Goal: Navigation & Orientation: Find specific page/section

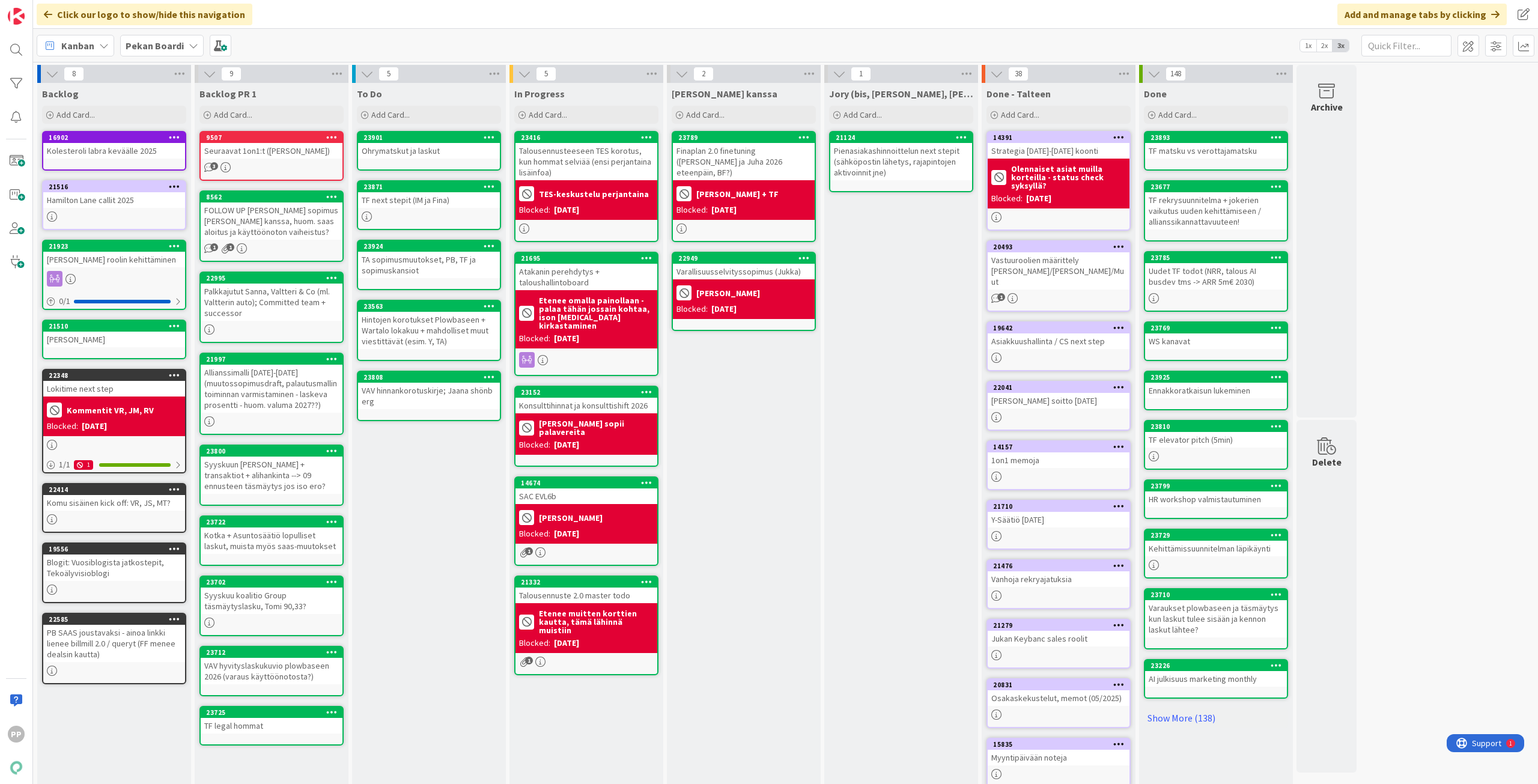
click at [511, 39] on div "Kanban Pekan Boardi 1x 2x 3x" at bounding box center [785, 45] width 1505 height 33
click at [435, 584] on div "To Do Add Card... 23901 Ohrymatskut ja laskut 23871 TF next stepit (IM ja Fina)…" at bounding box center [429, 454] width 154 height 743
click at [426, 567] on div "To Do Add Card... 23901 Ohrymatskut ja laskut 23871 TF next stepit (IM ja Fina)…" at bounding box center [429, 454] width 154 height 743
click at [440, 464] on div "To Do Add Card... 23901 Ohrymatskut ja laskut 23871 TF next stepit (IM ja Fina)…" at bounding box center [429, 454] width 154 height 743
click at [436, 200] on div "TF next stepit (IM ja Fina)" at bounding box center [428, 200] width 142 height 16
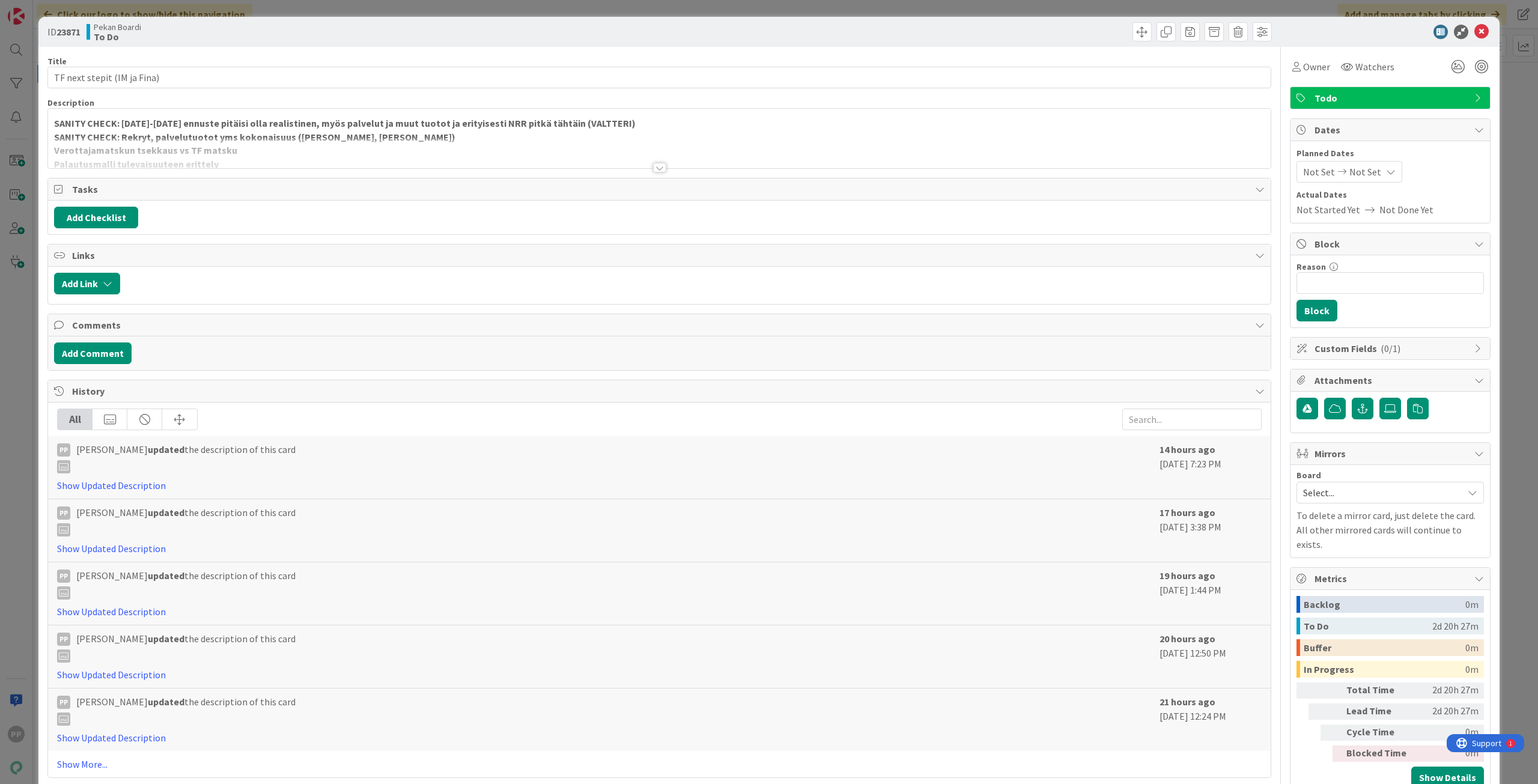
click at [280, 135] on strong "SANITY CHECK: Rekryt, palvelutuotot yms kokonaisuus (JUKKA, JOONAS)" at bounding box center [255, 137] width 402 height 12
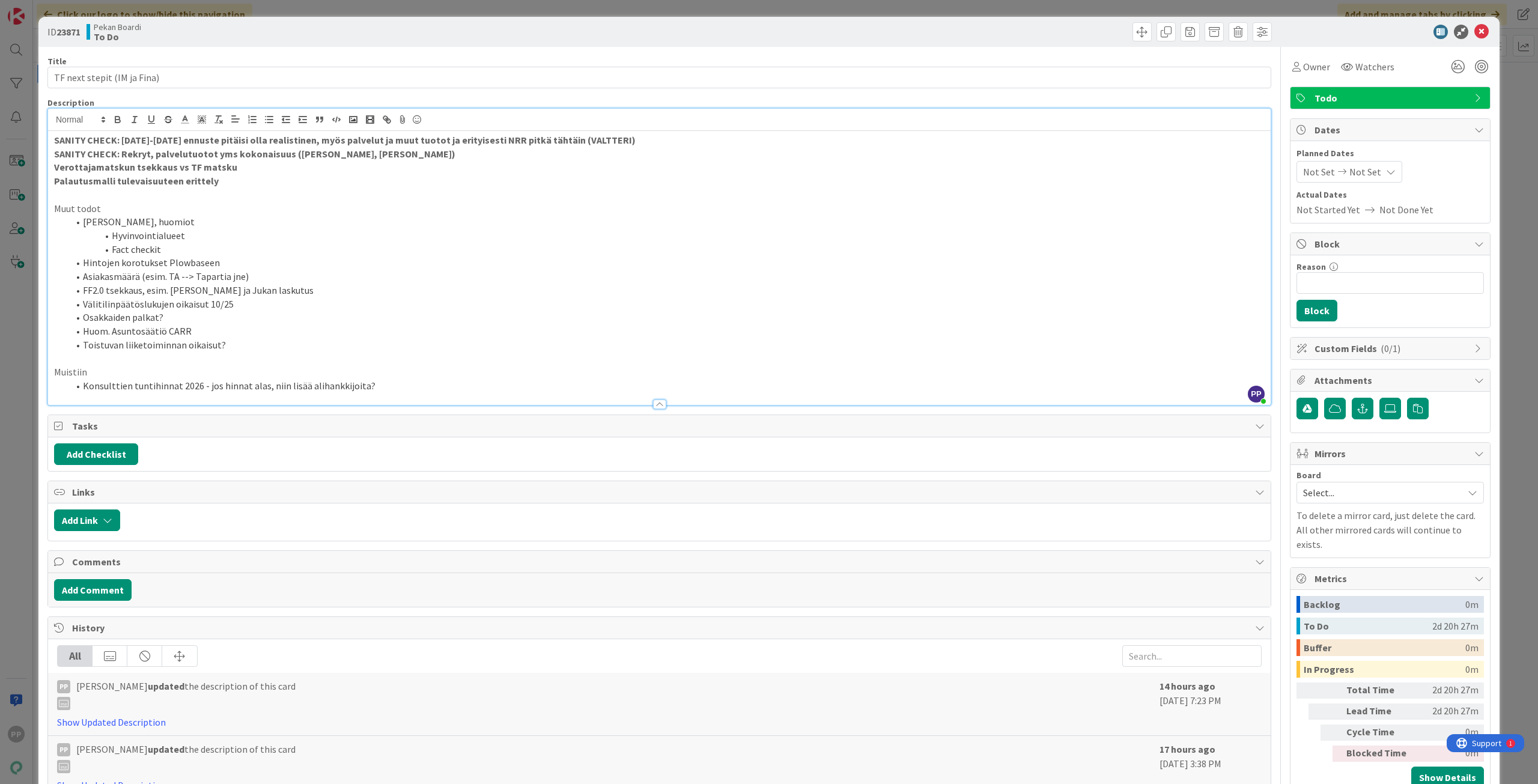
click at [252, 176] on p "Palautusmalli tulevaisuuteen erittely" at bounding box center [659, 181] width 1211 height 14
click at [39, 204] on div "ID 23871 Pekan Boardi To Do Title 27 / 128 TF next stepit (IM ja Fina) Descript…" at bounding box center [769, 520] width 1461 height 1007
click at [34, 214] on div "ID 23871 Pekan Boardi To Do Title 27 / 128 TF next stepit (IM ja Fina) Descript…" at bounding box center [769, 392] width 1538 height 784
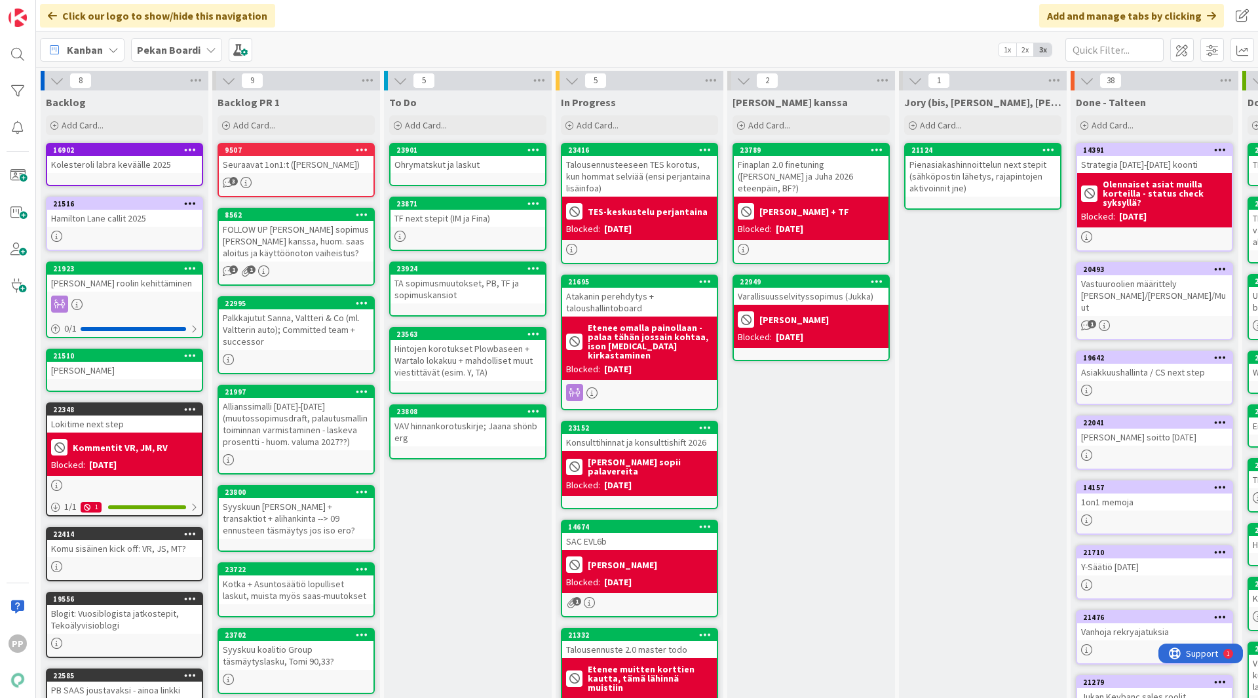
click at [475, 601] on div "To Do Add Card... 23901 Ohrymatskut ja laskut 23871 TF next stepit (IM ja Fina)…" at bounding box center [468, 495] width 168 height 810
click at [475, 580] on div "To Do Add Card... 23901 Ohrymatskut ja laskut 23871 TF next stepit (IM ja Fina)…" at bounding box center [468, 495] width 168 height 810
click at [829, 447] on div "[PERSON_NAME] kanssa Add Card... 23789 Finaplan 2.0 finetuning ([PERSON_NAME] j…" at bounding box center [811, 495] width 168 height 810
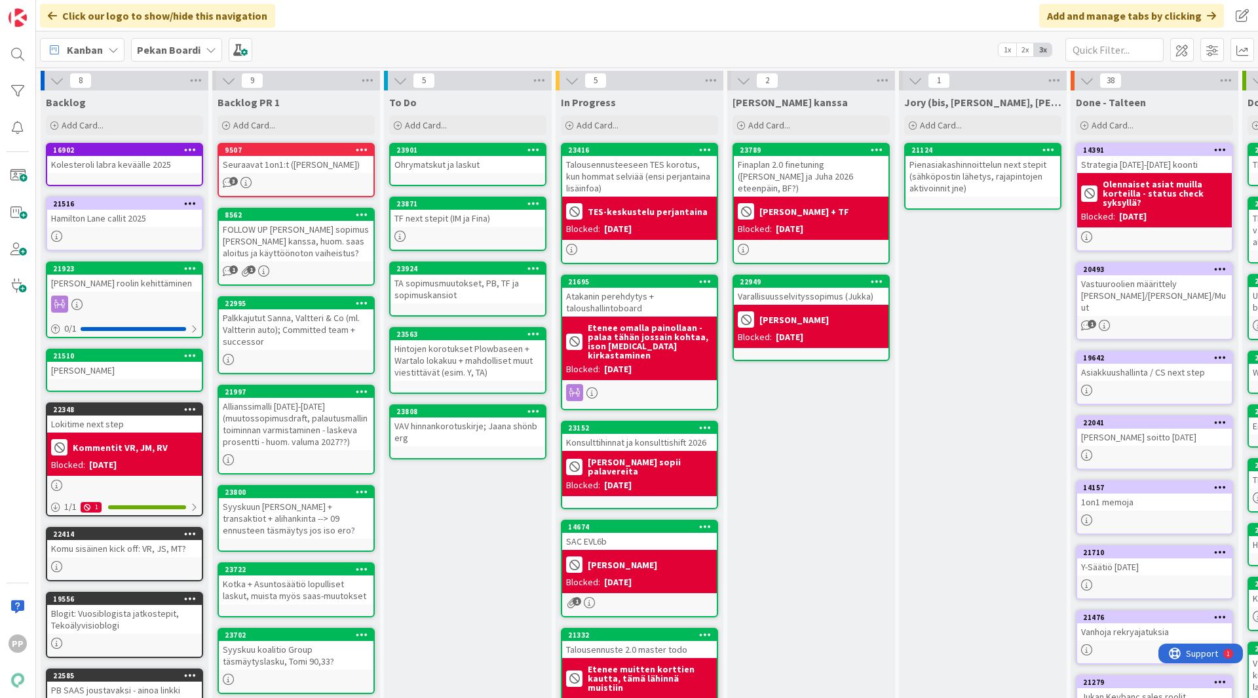
click at [492, 542] on div "To Do Add Card... 23901 Ohrymatskut ja laskut 23871 TF next stepit (IM ja Fina)…" at bounding box center [468, 495] width 168 height 810
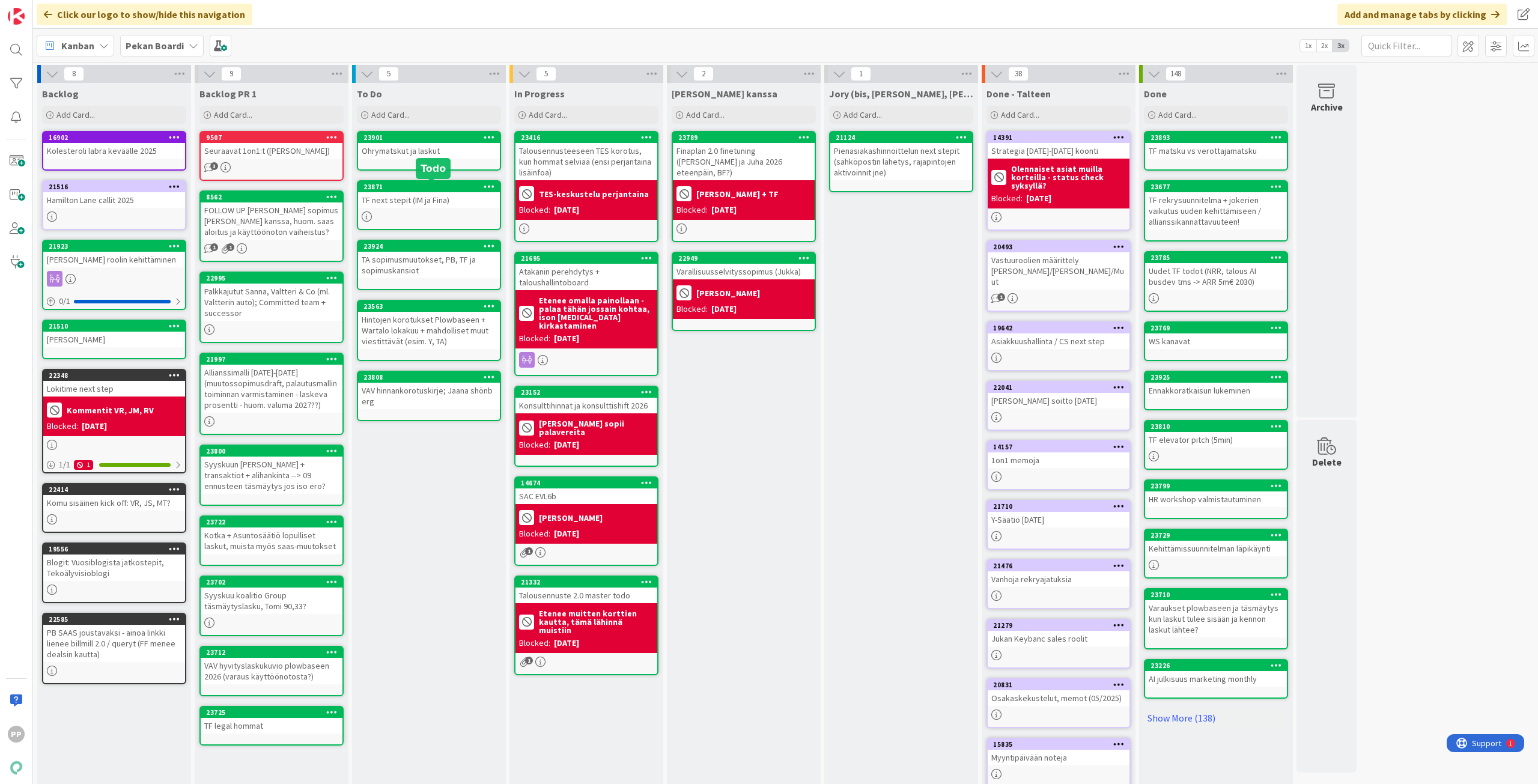
click at [442, 567] on div "To Do Add Card... 23901 Ohrymatskut ja laskut 23871 TF next stepit (IM ja Fina)…" at bounding box center [429, 454] width 154 height 743
click at [449, 549] on div "To Do Add Card... 23901 Ohrymatskut ja laskut 23871 TF next stepit (IM ja Fina)…" at bounding box center [429, 454] width 154 height 743
click at [432, 528] on div "To Do Add Card... 23901 Ohrymatskut ja laskut 23871 TF next stepit (IM ja Fina)…" at bounding box center [429, 454] width 154 height 743
click at [420, 156] on div "Ohrymatskut ja laskut" at bounding box center [428, 150] width 142 height 16
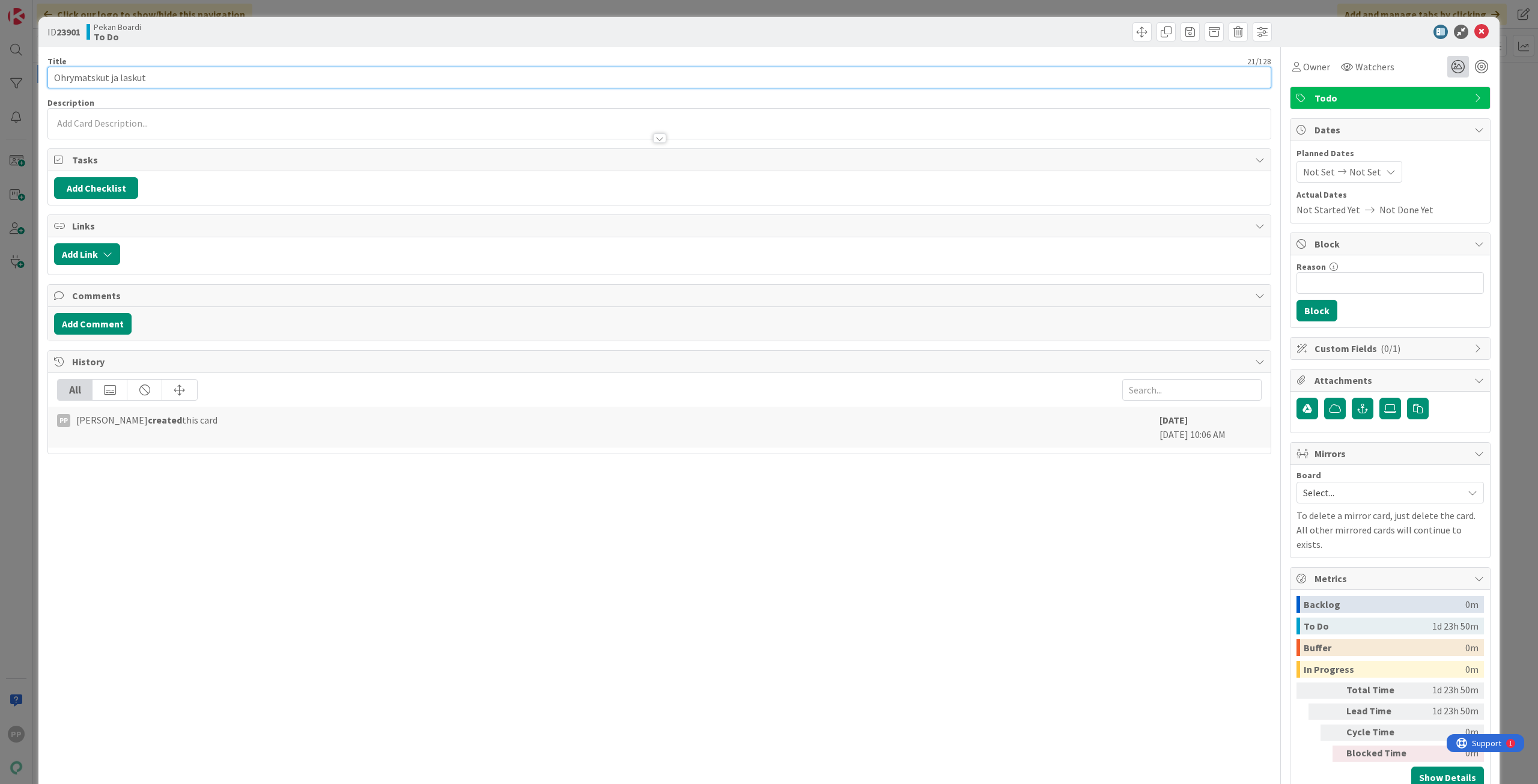
drag, startPoint x: 109, startPoint y: 79, endPoint x: 1450, endPoint y: 73, distance: 1341.0
click at [738, 79] on input "Ohrymatskut ja laskut" at bounding box center [659, 78] width 1223 height 22
type input "Ohrymatskut"
click at [548, 55] on div "Title 11 / 128 Ohrymatskut Description PP Pekka Paaskunta just joined Owner Wat…" at bounding box center [659, 420] width 1223 height 747
click at [556, 16] on div "ID 23901 Pekan Boardi To Do Title 11 / 128 Ohrymatskut Description PP Pekka Paa…" at bounding box center [769, 392] width 1538 height 784
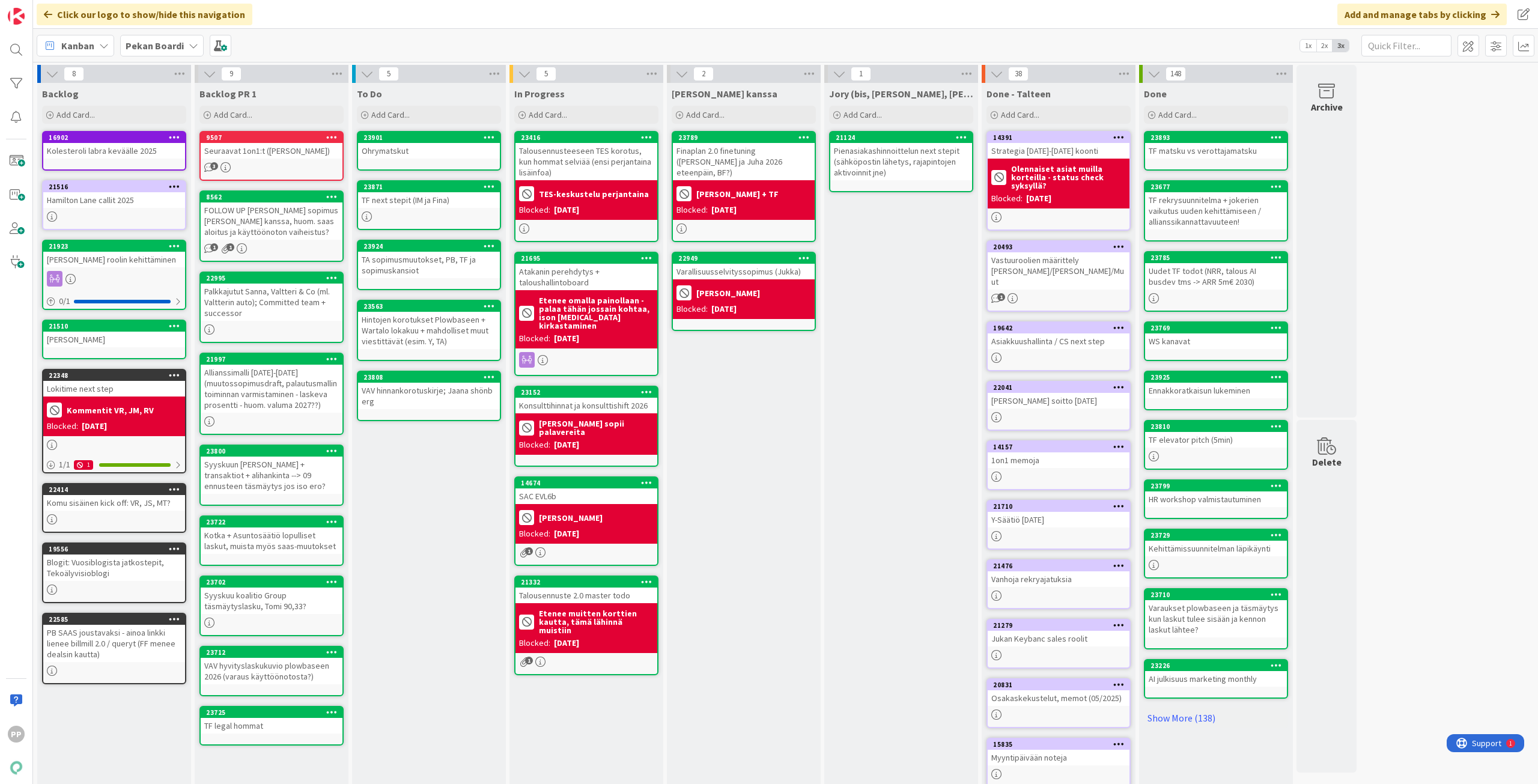
click at [419, 495] on div "To Do Add Card... 23901 Ohrymatskut 23871 TF next stepit (IM ja Fina) 23924 TA …" at bounding box center [429, 454] width 154 height 743
click at [439, 194] on div "TF next stepit (IM ja Fina)" at bounding box center [428, 200] width 142 height 16
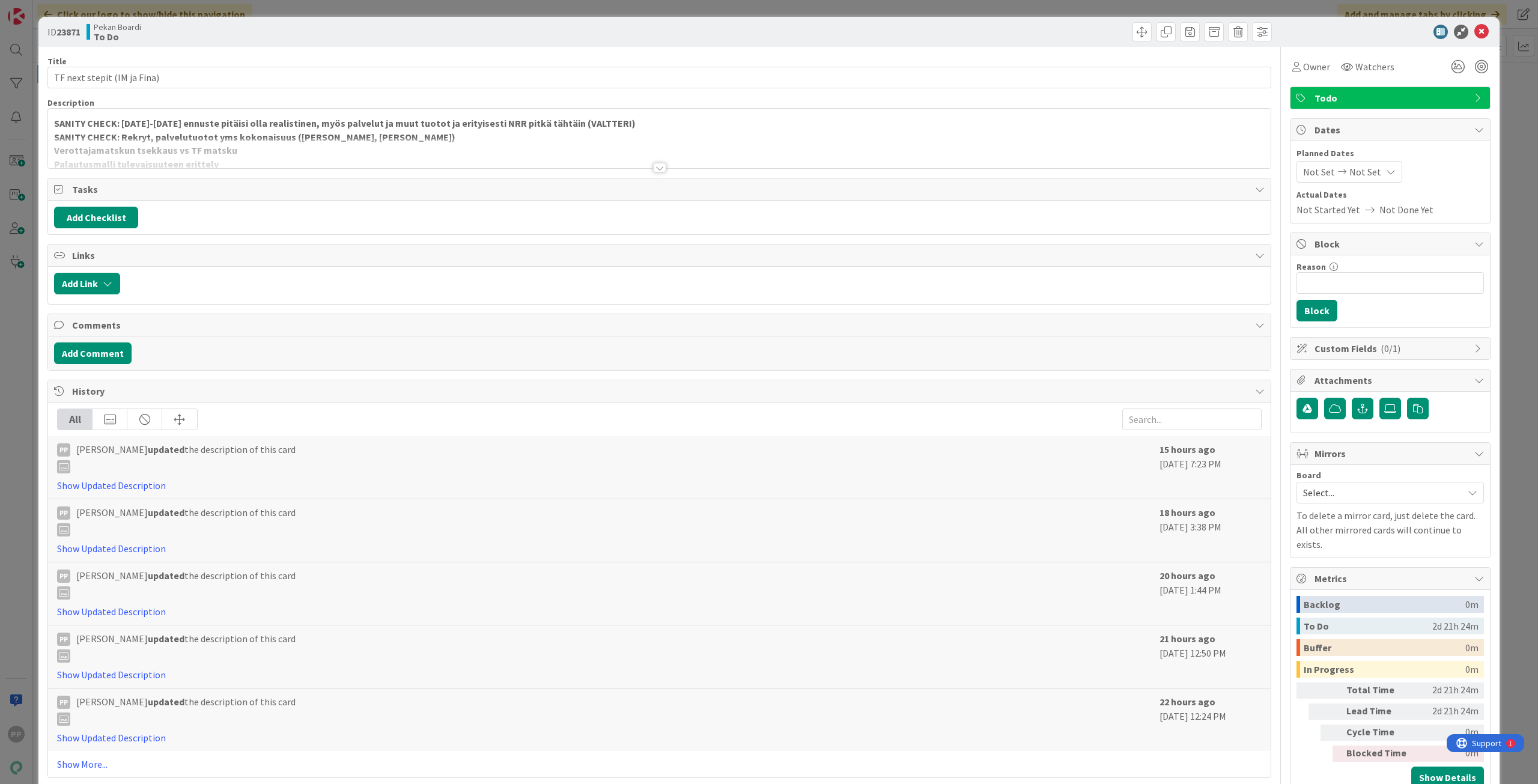
click at [248, 140] on div at bounding box center [658, 152] width 1223 height 30
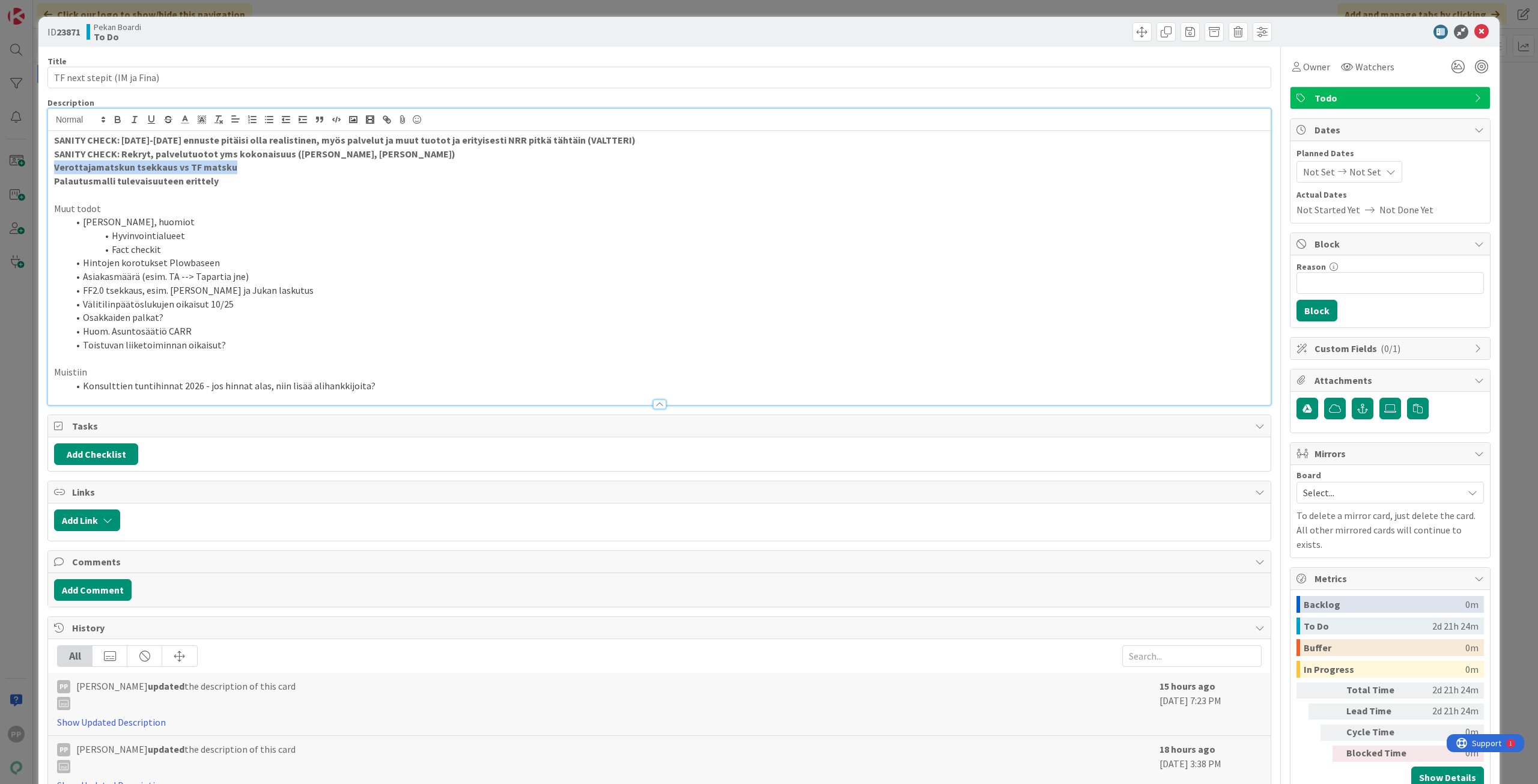
drag, startPoint x: 124, startPoint y: 175, endPoint x: 4, endPoint y: 170, distance: 120.1
click at [4, 170] on div "ID 23871 Pekan Boardi To Do Title 27 / 128 TF next stepit (IM ja Fina) Descript…" at bounding box center [769, 392] width 1538 height 784
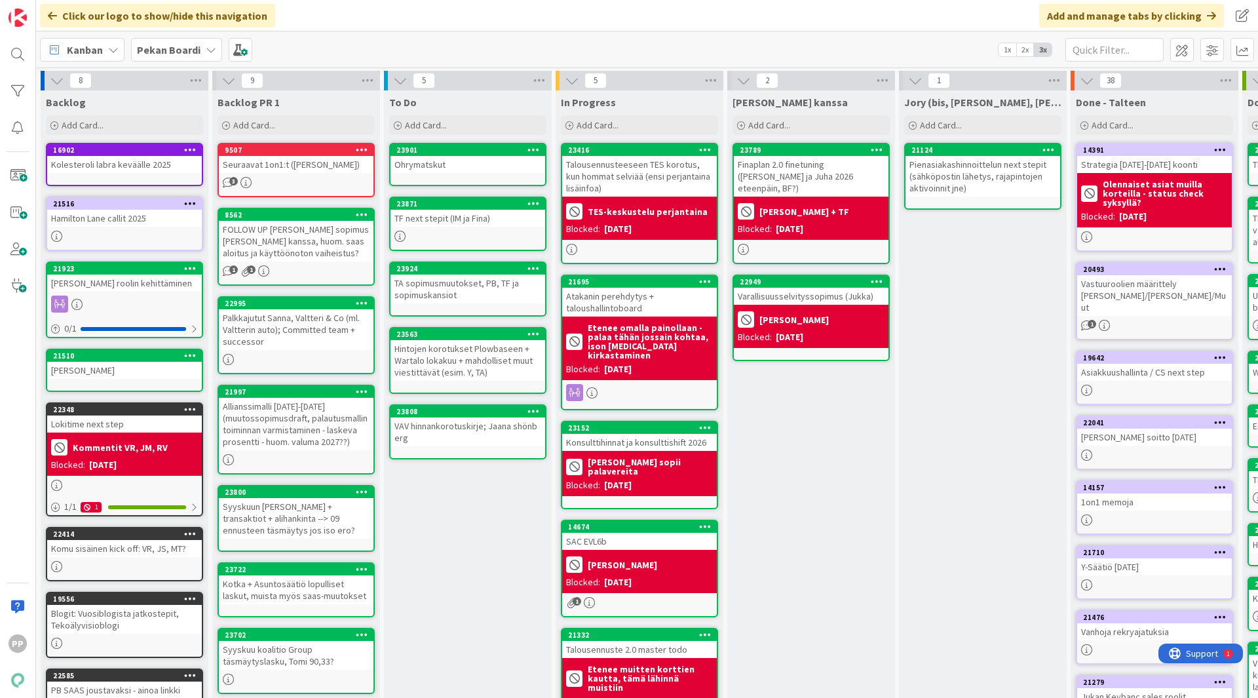
click at [474, 567] on div "To Do Add Card... 23901 Ohrymatskut 23871 TF next stepit (IM ja Fina) 23924 TA …" at bounding box center [468, 495] width 168 height 810
click at [206, 52] on icon at bounding box center [211, 50] width 10 height 10
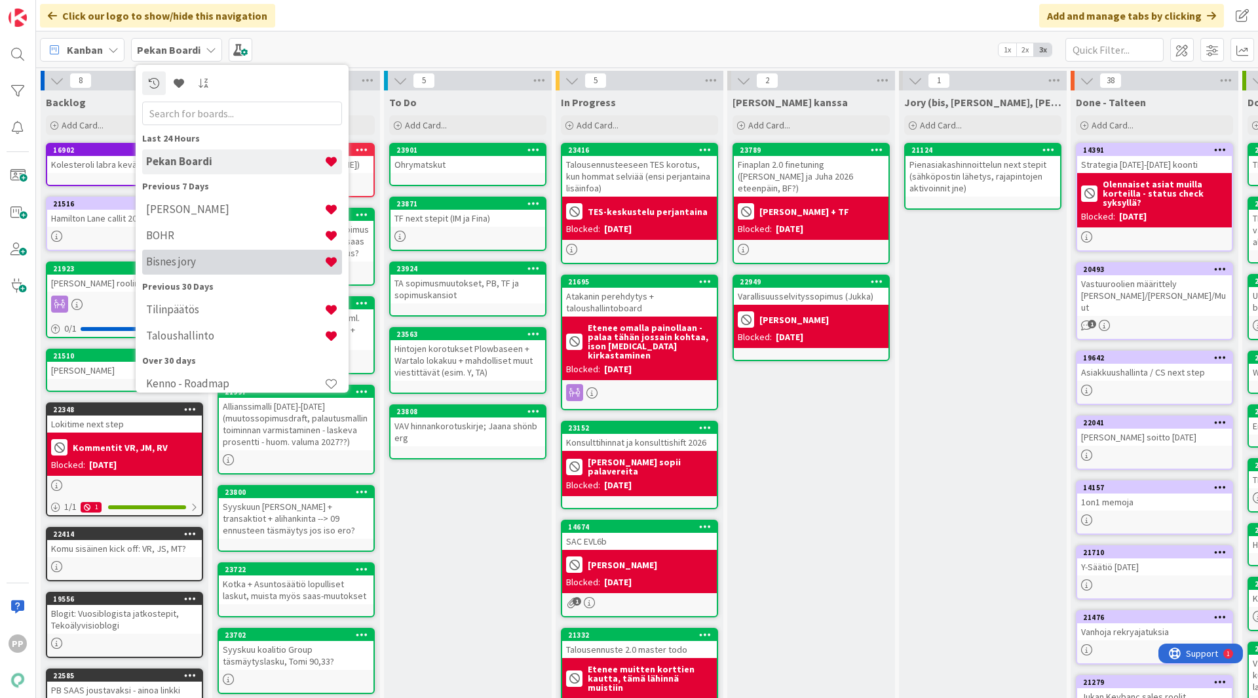
click at [210, 252] on div "Bisnes jory" at bounding box center [242, 262] width 200 height 25
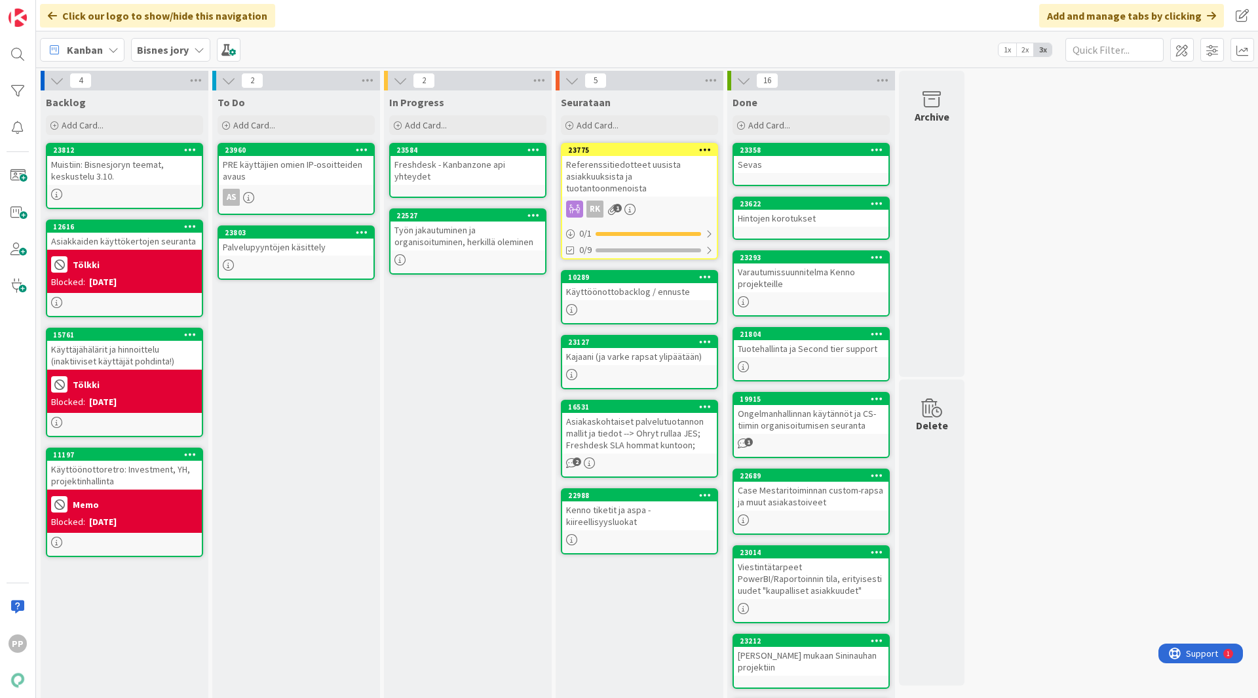
click at [308, 181] on div "PRE käyttäjien omien IP-osoitteiden avaus" at bounding box center [296, 170] width 155 height 29
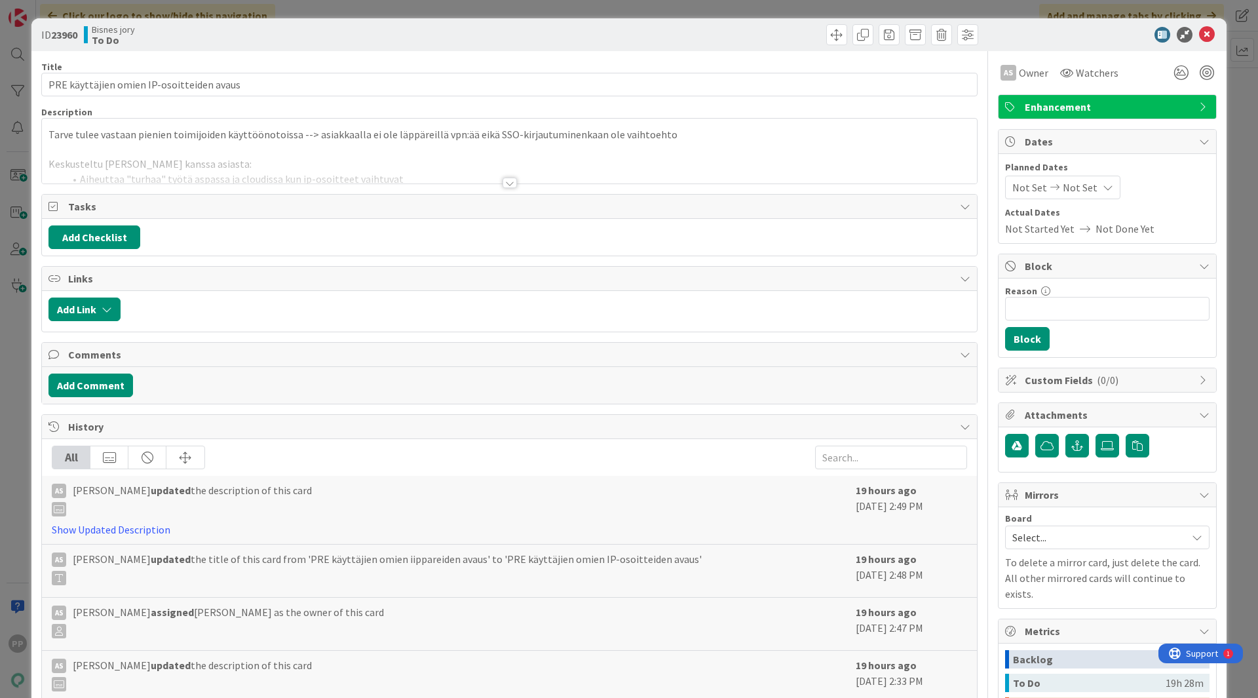
click at [303, 132] on p "Tarve tulee vastaan pienien toimijoiden käyttöönotoissa --> asiakkaalla ei ole …" at bounding box center [509, 134] width 922 height 15
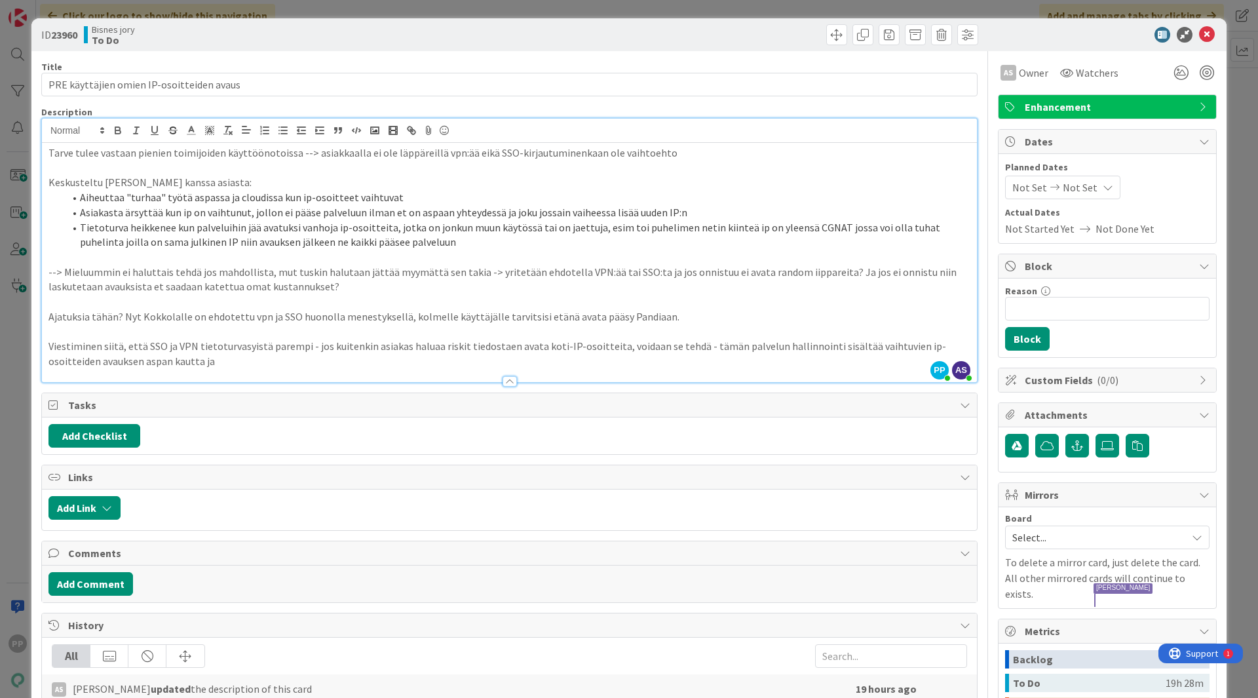
click at [584, 322] on p "Ajatuksia tähän? Nyt Kokkolalle on ehdotettu vpn ja SSO huonolla menestyksellä,…" at bounding box center [509, 316] width 922 height 15
click at [682, 283] on p "--> Mieluummin ei haluttais tehdä jos mahdollista, mut tuskin halutaan jättää m…" at bounding box center [509, 279] width 922 height 29
click at [17, 134] on div "ID 23960 Bisnes jory To Do Title 41 / 128 PRE käyttäjien omien IP-osoitteiden a…" at bounding box center [629, 349] width 1258 height 698
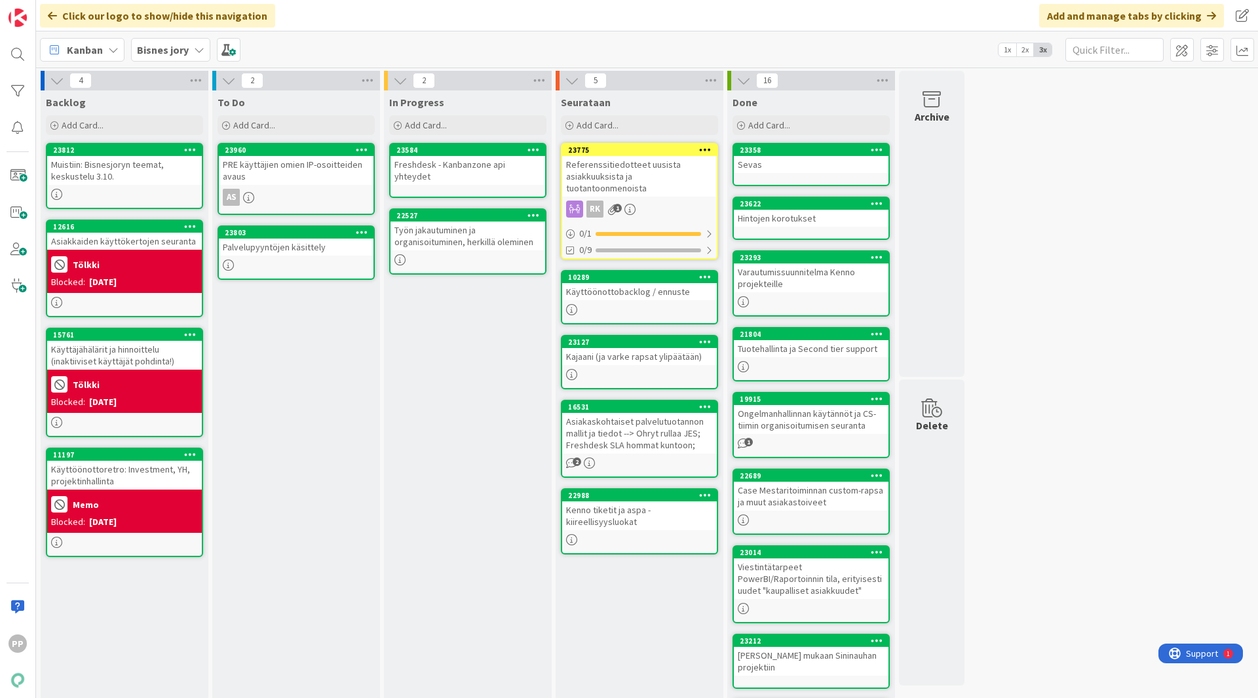
click at [329, 470] on div "To Do Add Card... 23960 PRE käyttäjien omien IP-osoitteiden avaus AS 23803 Palv…" at bounding box center [296, 521] width 168 height 862
click at [274, 362] on div "To Do Add Card... 23960 PRE käyttäjien omien IP-osoitteiden avaus AS 23803 Palv…" at bounding box center [296, 521] width 168 height 862
click at [321, 402] on div "To Do Add Card... 23960 PRE käyttäjien omien IP-osoitteiden avaus AS 23803 Palv…" at bounding box center [296, 521] width 168 height 862
click at [312, 440] on div "To Do Add Card... 23960 PRE käyttäjien omien IP-osoitteiden avaus AS 23803 Palv…" at bounding box center [296, 521] width 168 height 862
click at [316, 407] on div "To Do Add Card... 23960 PRE käyttäjien omien IP-osoitteiden avaus AS 23803 Palv…" at bounding box center [296, 521] width 168 height 862
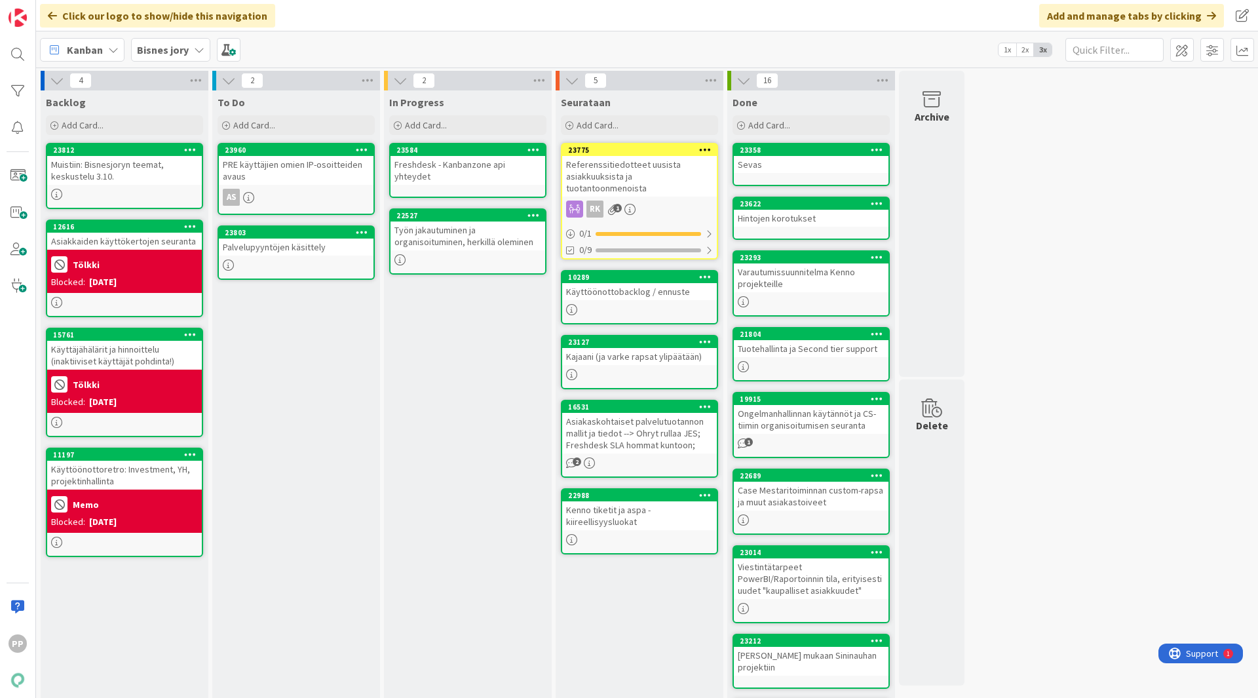
click at [321, 429] on div "To Do Add Card... 23960 PRE käyttäjien omien IP-osoitteiden avaus AS 23803 Palv…" at bounding box center [296, 521] width 168 height 862
click at [305, 436] on div "To Do Add Card... 23960 PRE käyttäjien omien IP-osoitteiden avaus AS 23803 Palv…" at bounding box center [296, 521] width 168 height 862
click at [297, 430] on div "To Do Add Card... 23960 PRE käyttäjien omien IP-osoitteiden avaus AS 23803 Palv…" at bounding box center [296, 521] width 168 height 862
click at [303, 164] on div "PRE käyttäjien omien IP-osoitteiden avaus" at bounding box center [296, 170] width 155 height 29
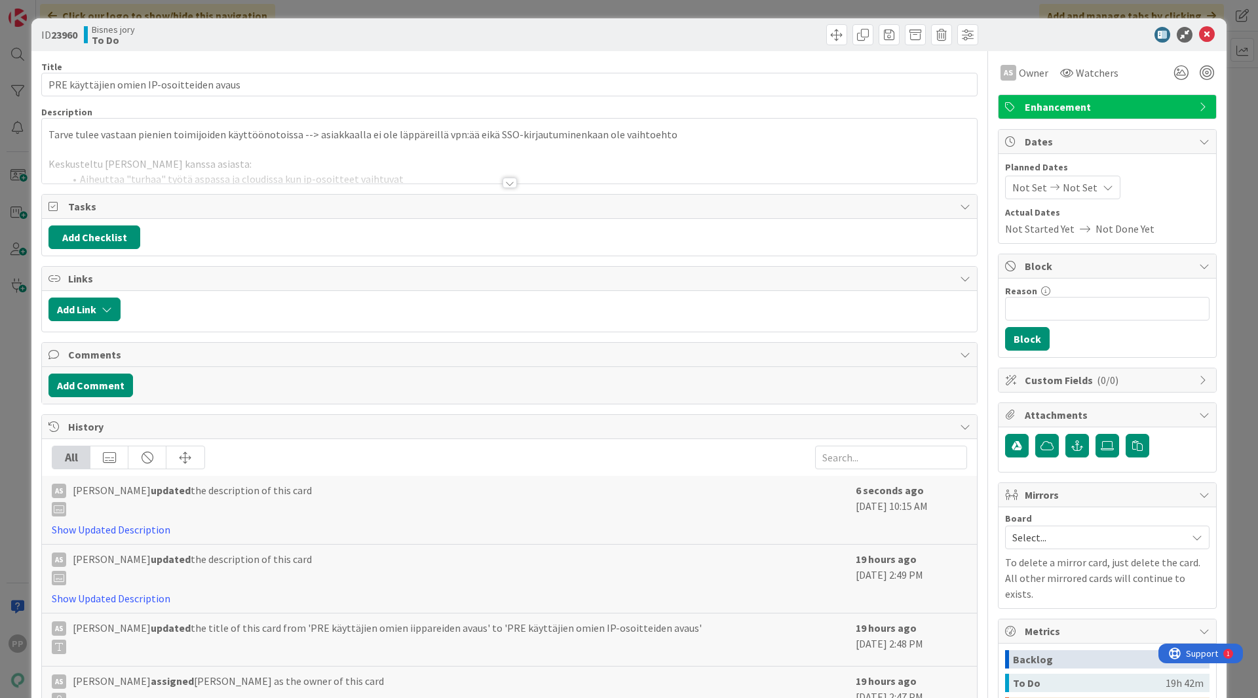
click at [66, 140] on p "Tarve tulee vastaan pienien toimijoiden käyttöönotoissa --> asiakkaalla ei ole …" at bounding box center [509, 134] width 922 height 15
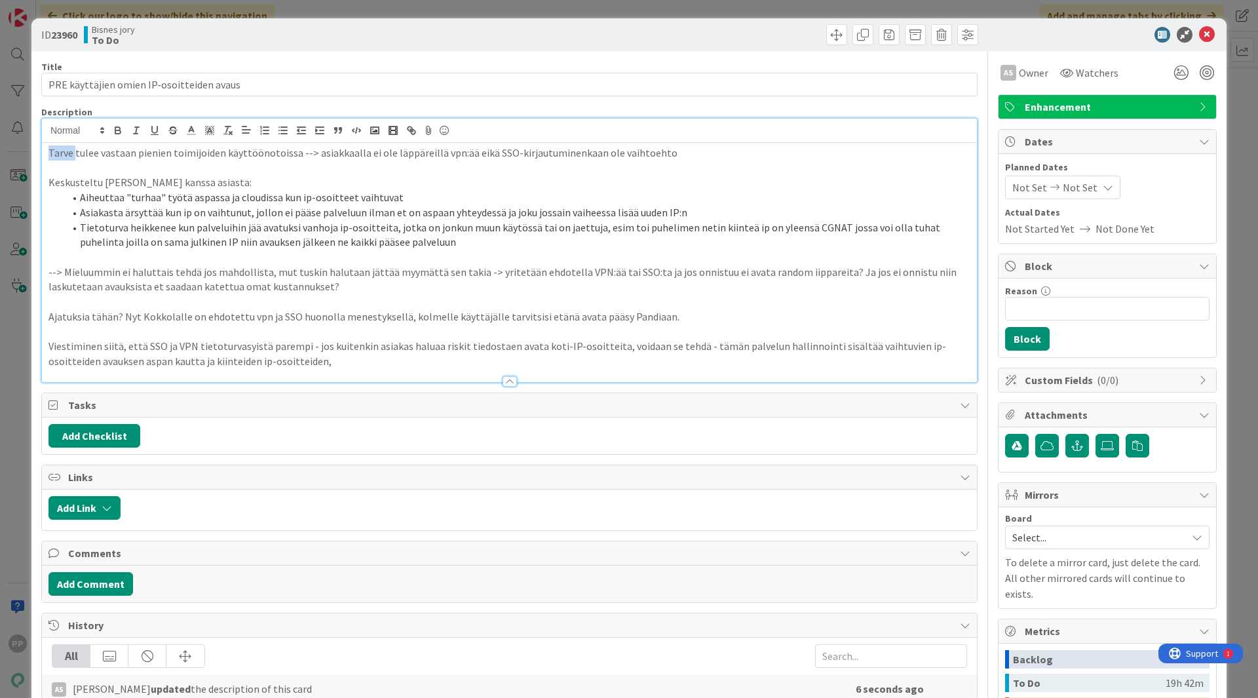
click at [54, 150] on p "Tarve tulee vastaan pienien toimijoiden käyttöönotoissa --> asiakkaalla ei ole …" at bounding box center [509, 152] width 922 height 15
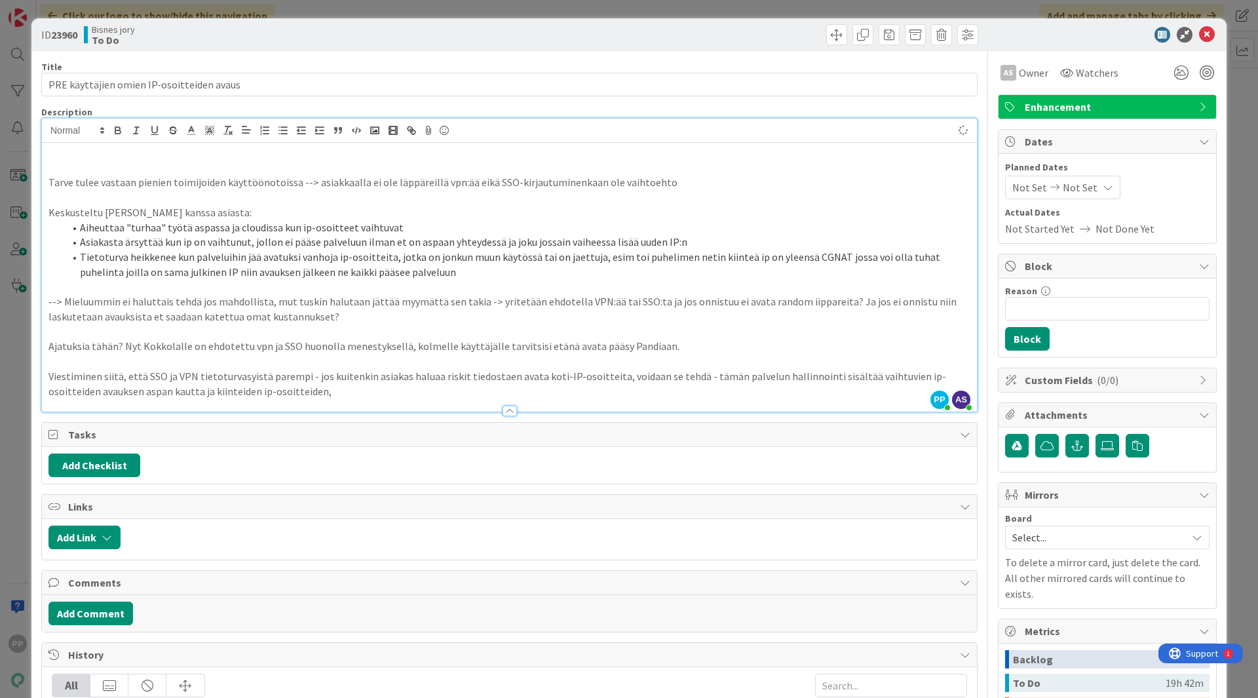
click at [429, 401] on div at bounding box center [509, 405] width 935 height 14
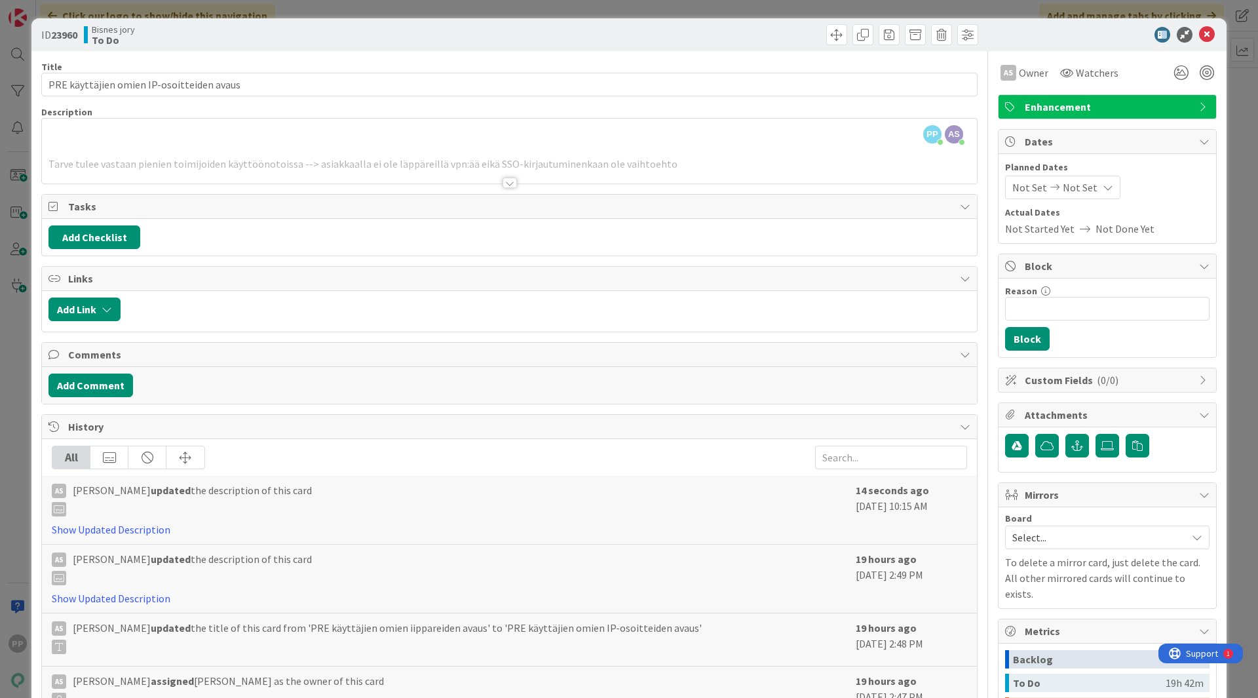
click at [278, 180] on div at bounding box center [509, 166] width 935 height 33
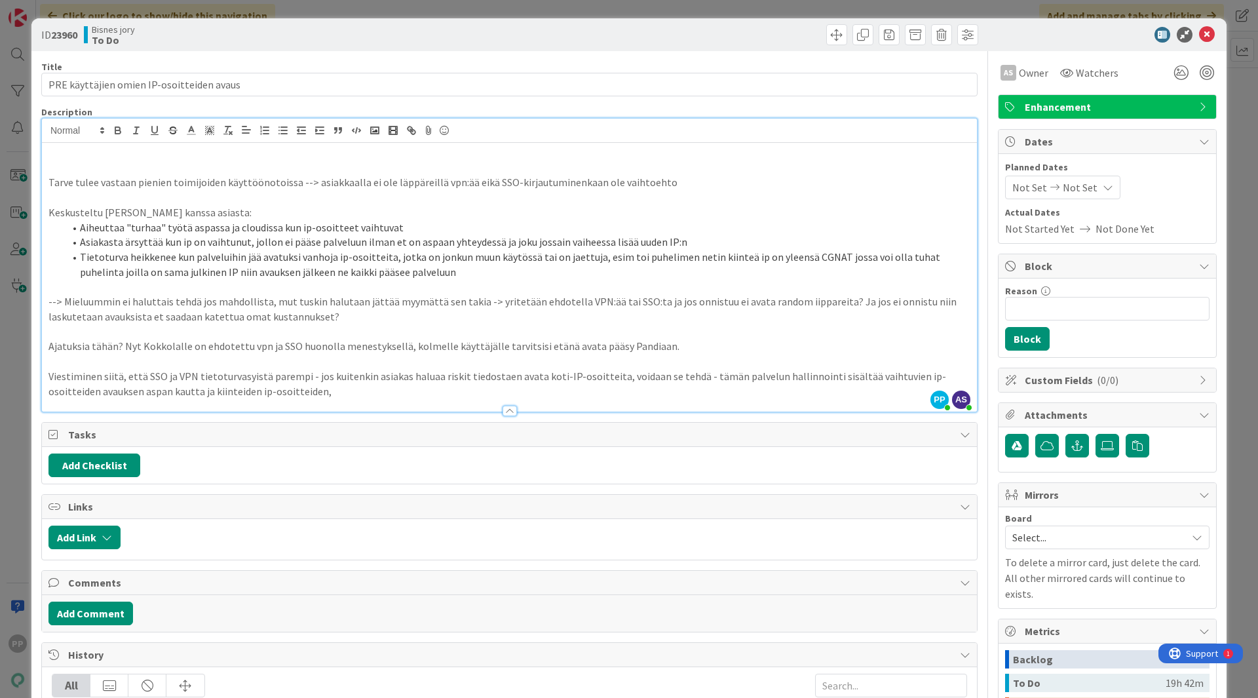
click at [298, 401] on div at bounding box center [509, 405] width 935 height 14
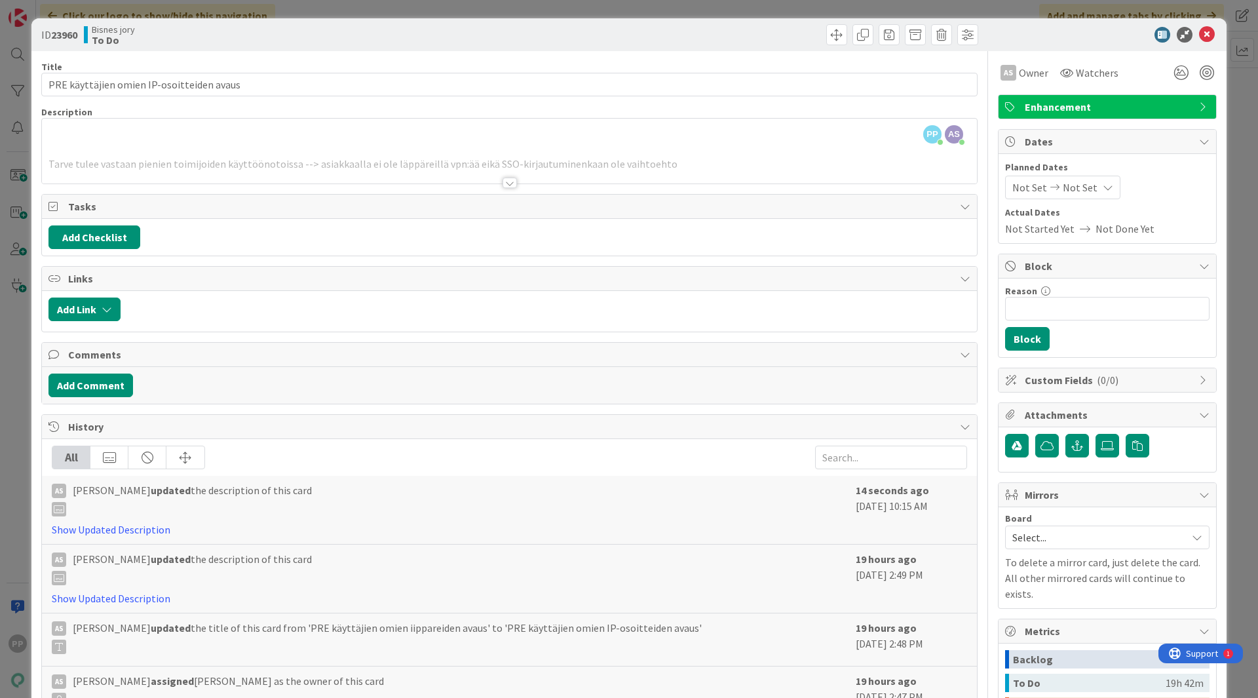
click at [261, 153] on div at bounding box center [509, 166] width 935 height 33
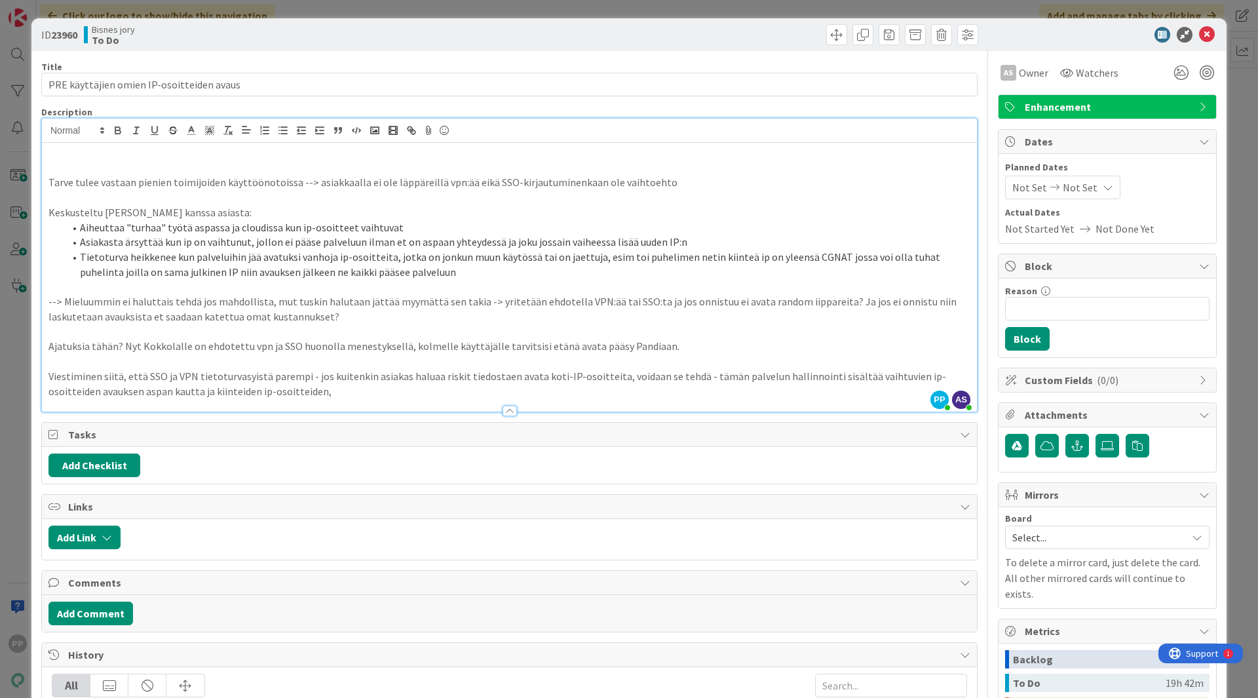
click at [293, 396] on p "Viestiminen siitä, että SSO ja VPN tietoturvasyistä parempi - jos kuitenkin asi…" at bounding box center [509, 383] width 922 height 29
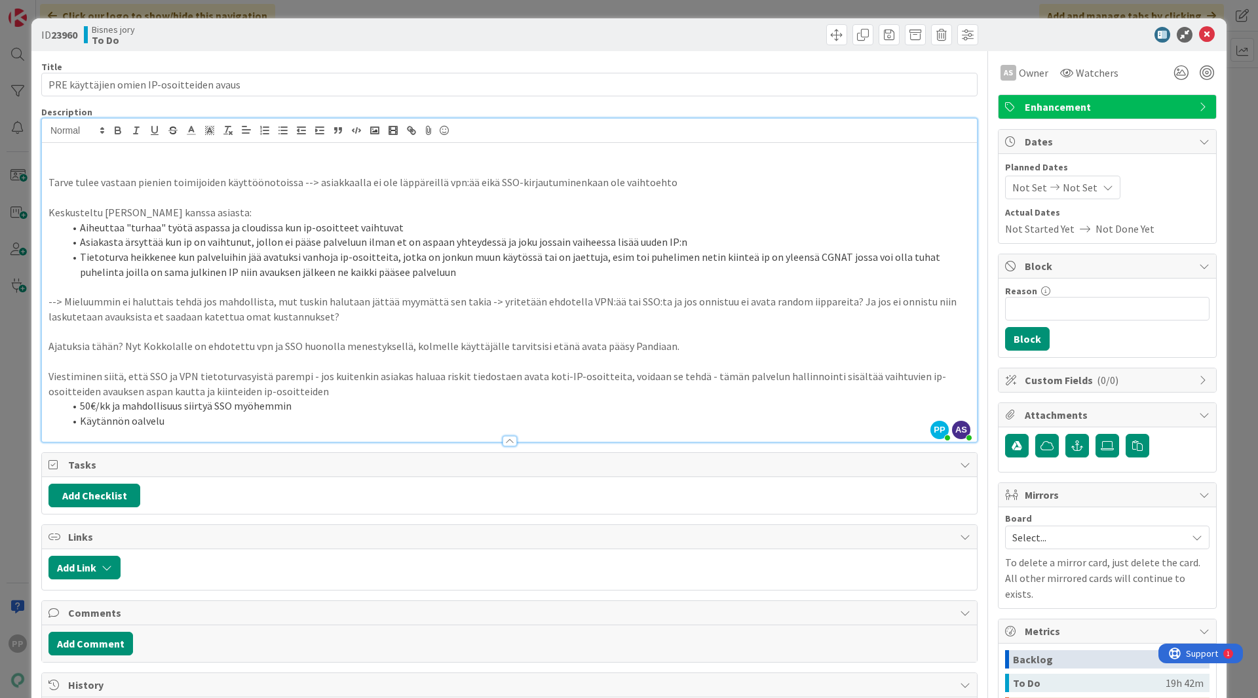
click at [11, 305] on div "ID 23960 Bisnes jory To Do Title 41 / 128 PRE käyttäjien omien IP-osoitteiden a…" at bounding box center [629, 349] width 1258 height 698
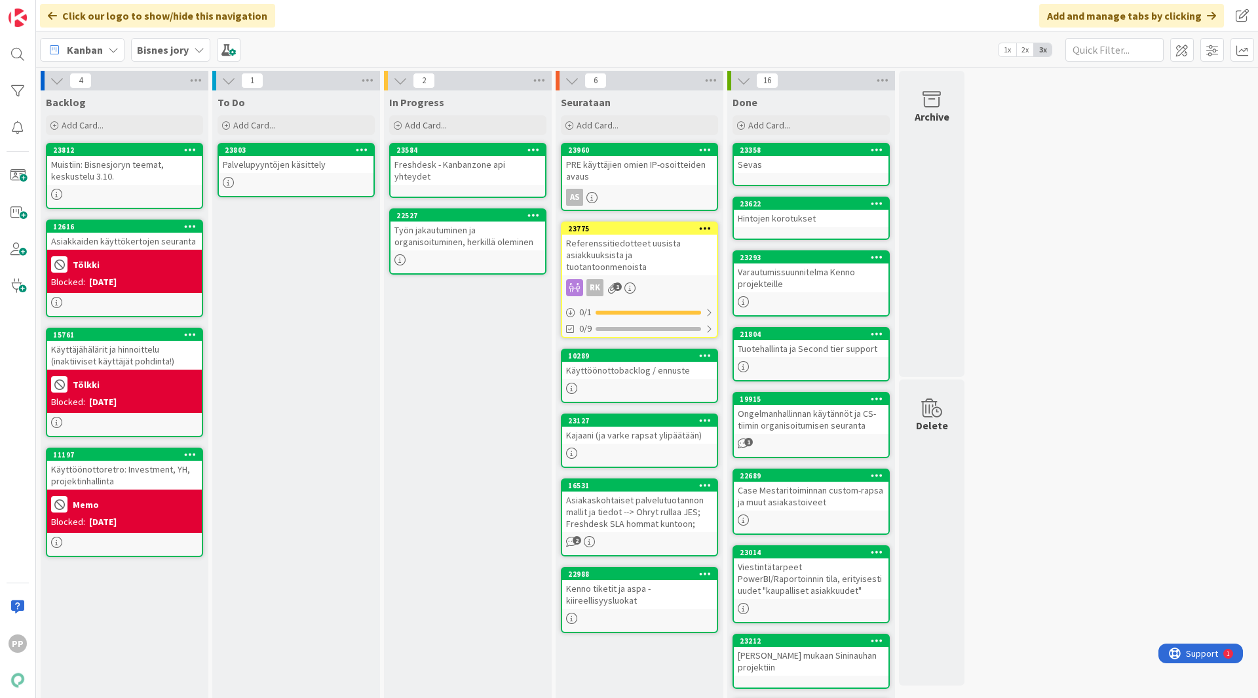
click at [493, 399] on div "In Progress Add Card... 23584 Freshdesk - Kanbanzone api yhteydet 22527 Työn ja…" at bounding box center [468, 521] width 168 height 862
click at [501, 350] on div "In Progress Add Card... 23584 Freshdesk - Kanbanzone api yhteydet 22527 Työn ja…" at bounding box center [468, 521] width 168 height 862
click at [290, 231] on div "To Do Add Card... 23803 Palvelupyyntöjen käsittely" at bounding box center [296, 521] width 168 height 862
click at [473, 428] on div "In Progress Add Card... 23584 Freshdesk - Kanbanzone api yhteydet 22527 Työn ja…" at bounding box center [468, 521] width 168 height 862
click at [290, 169] on div "Palvelupyyntöjen käsittely" at bounding box center [296, 164] width 155 height 17
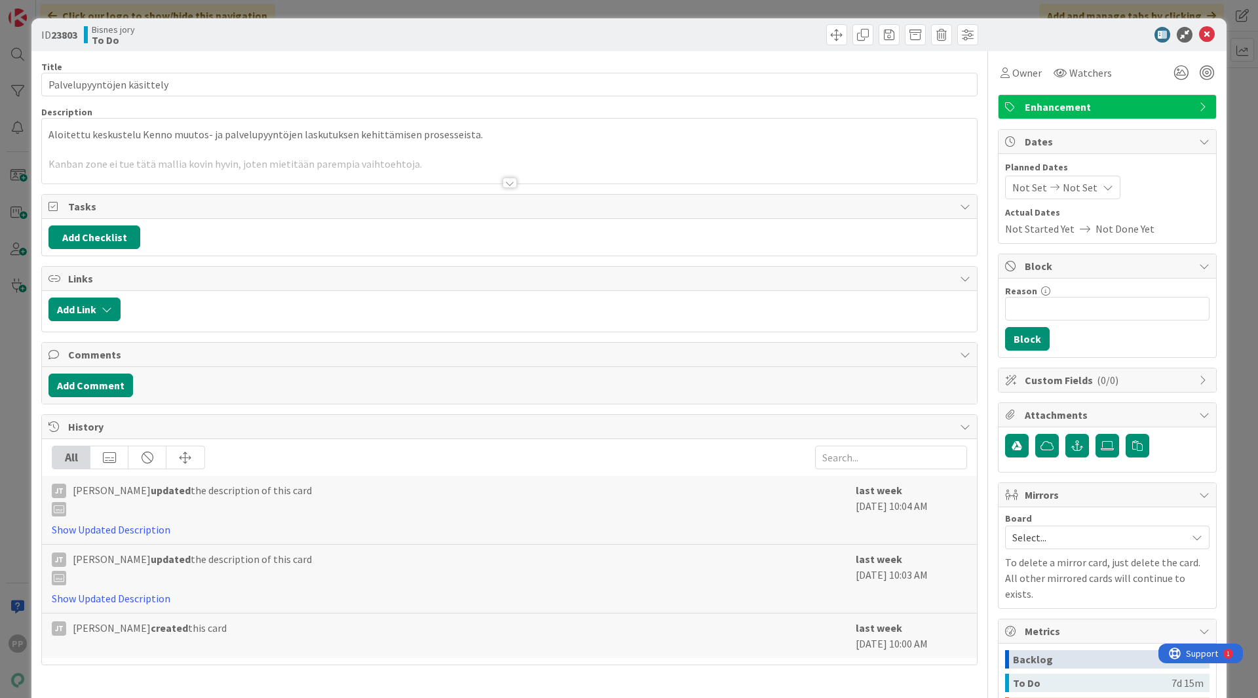
click at [276, 168] on div at bounding box center [509, 166] width 935 height 33
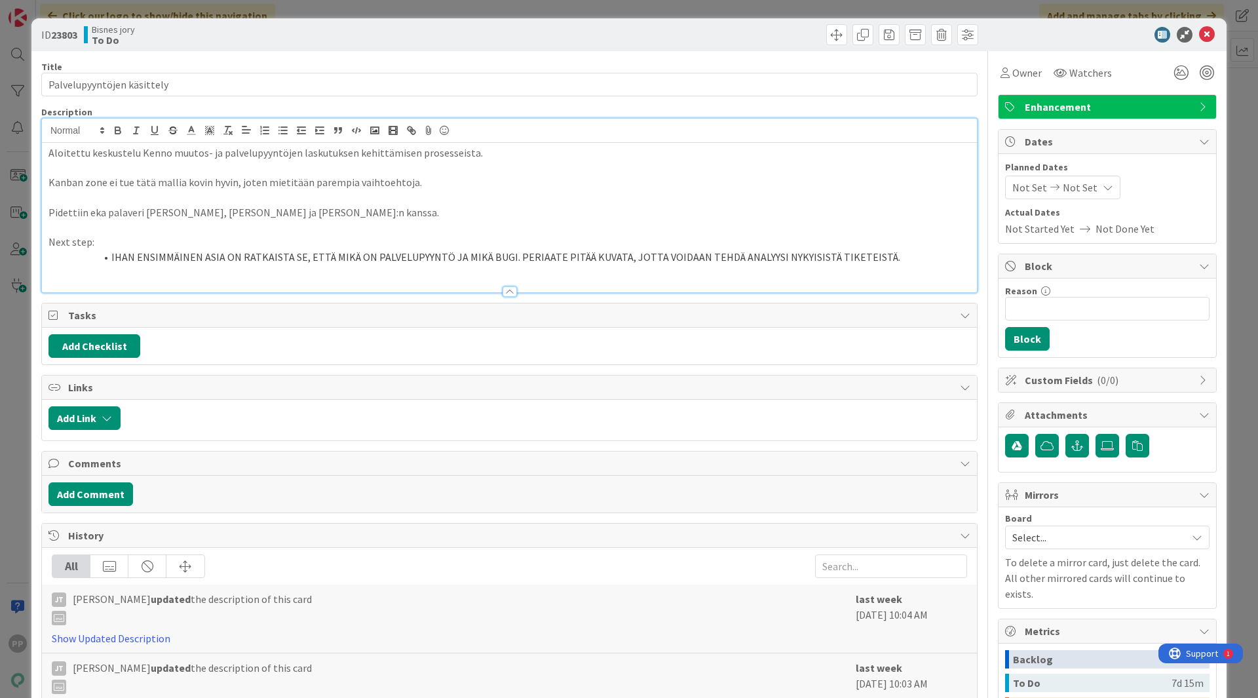
click at [283, 212] on p "Pidettiin eka palaveri Ansun, Ilarin ja MattiT:n kanssa." at bounding box center [509, 212] width 922 height 15
click at [23, 185] on div "ID 23803 Bisnes jory To Do Title 26 / 128 Palvelupyyntöjen käsittely Descriptio…" at bounding box center [629, 349] width 1258 height 698
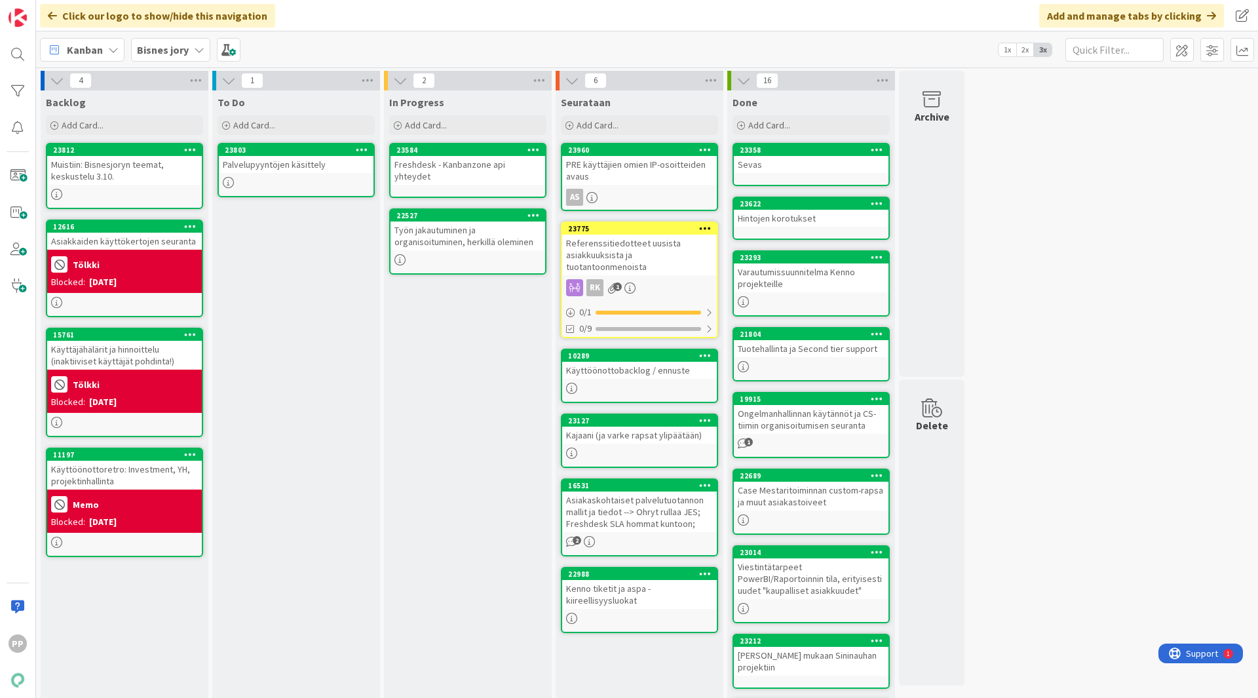
click at [298, 312] on div "To Do Add Card... 23803 Palvelupyyntöjen käsittely" at bounding box center [296, 521] width 168 height 862
click at [487, 403] on div "In Progress Add Card... 23584 Freshdesk - Kanbanzone api yhteydet 22527 Työn ja…" at bounding box center [468, 521] width 168 height 862
click at [634, 657] on div "Seurataan Add Card... 23960 PRE käyttäjien omien IP-osoitteiden avaus AS 23775 …" at bounding box center [639, 521] width 168 height 862
click at [457, 364] on div "In Progress Add Card... 23584 Freshdesk - Kanbanzone api yhteydet 22527 Työn ja…" at bounding box center [468, 521] width 168 height 862
click at [466, 335] on div "In Progress Add Card... 23584 Freshdesk - Kanbanzone api yhteydet 22527 Työn ja…" at bounding box center [468, 521] width 168 height 862
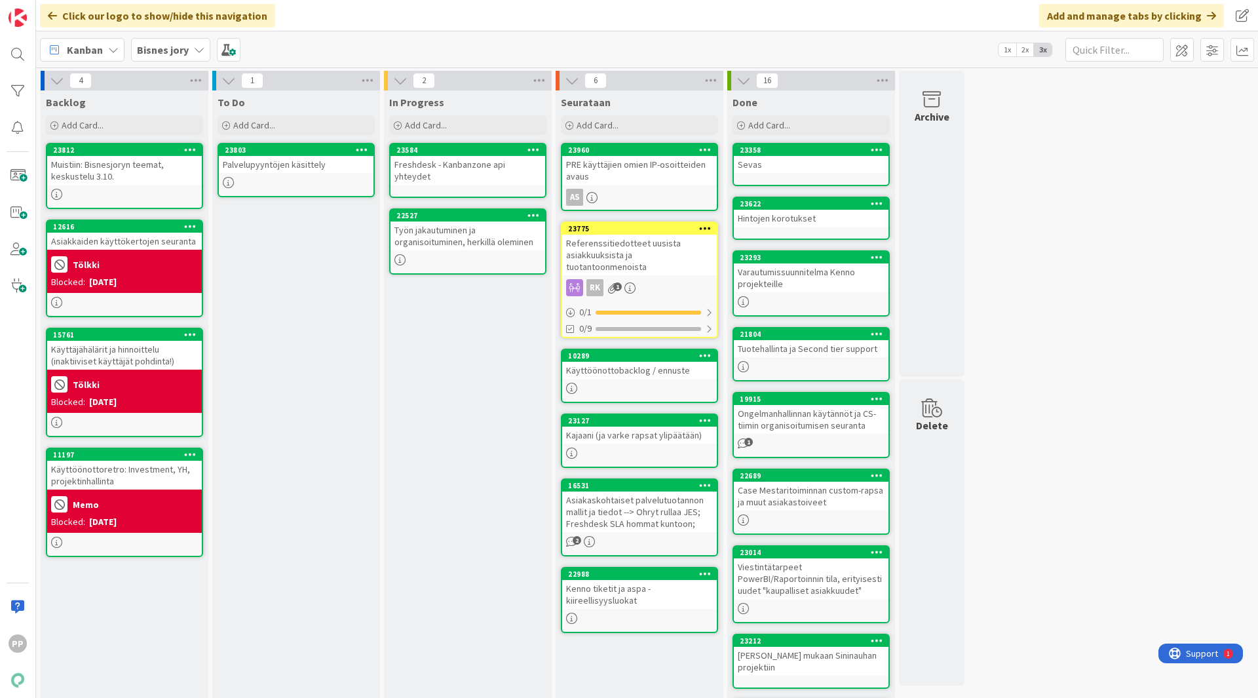
click at [290, 354] on div "To Do Add Card... 23803 Palvelupyyntöjen käsittely" at bounding box center [296, 521] width 168 height 862
click at [1066, 440] on div "4 Backlog Add Card... 23812 Muistiin: Bisnesjoryn teemat, keskustelu 3.10. 1261…" at bounding box center [647, 515] width 1216 height 888
click at [1105, 160] on div "4 Backlog Add Card... 23812 Muistiin: Bisnesjoryn teemat, keskustelu 3.10. 1261…" at bounding box center [647, 515] width 1216 height 888
click at [482, 419] on div "In Progress Add Card... 23584 Freshdesk - Kanbanzone api yhteydet 22527 Työn ja…" at bounding box center [468, 521] width 168 height 862
click at [459, 402] on div "In Progress Add Card... 23584 Freshdesk - Kanbanzone api yhteydet 22527 Työn ja…" at bounding box center [468, 521] width 168 height 862
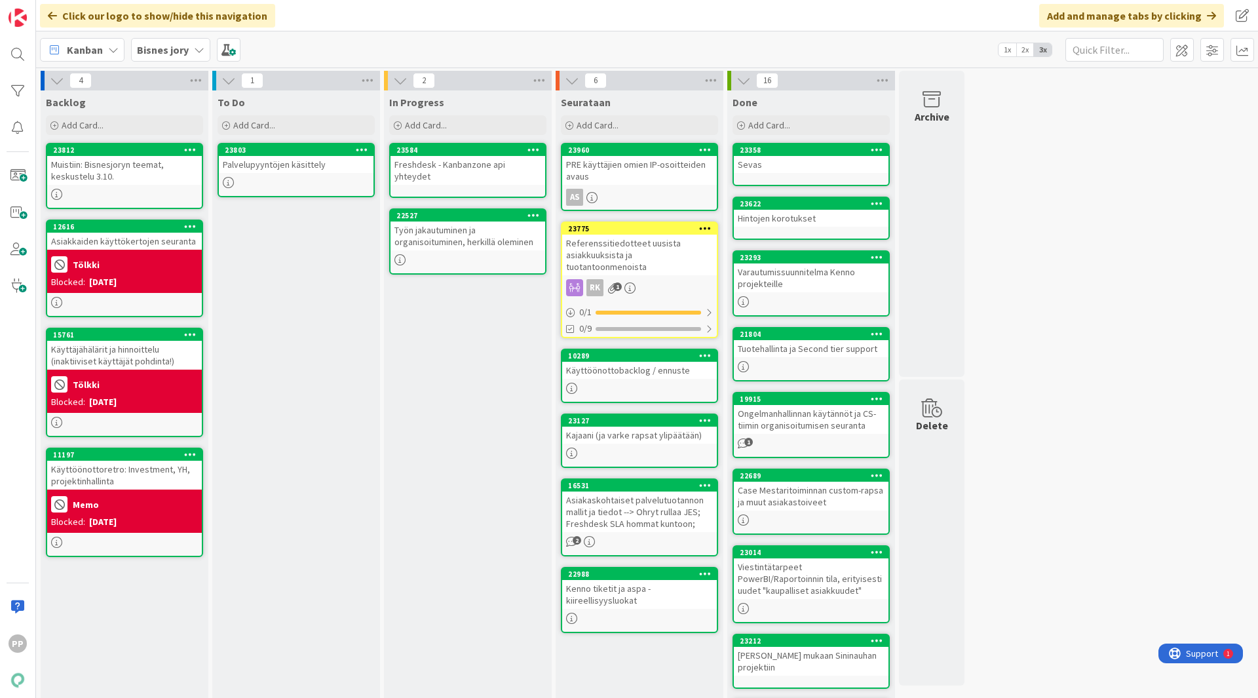
click at [312, 340] on div "To Do Add Card... 23803 Palvelupyyntöjen käsittely" at bounding box center [296, 521] width 168 height 862
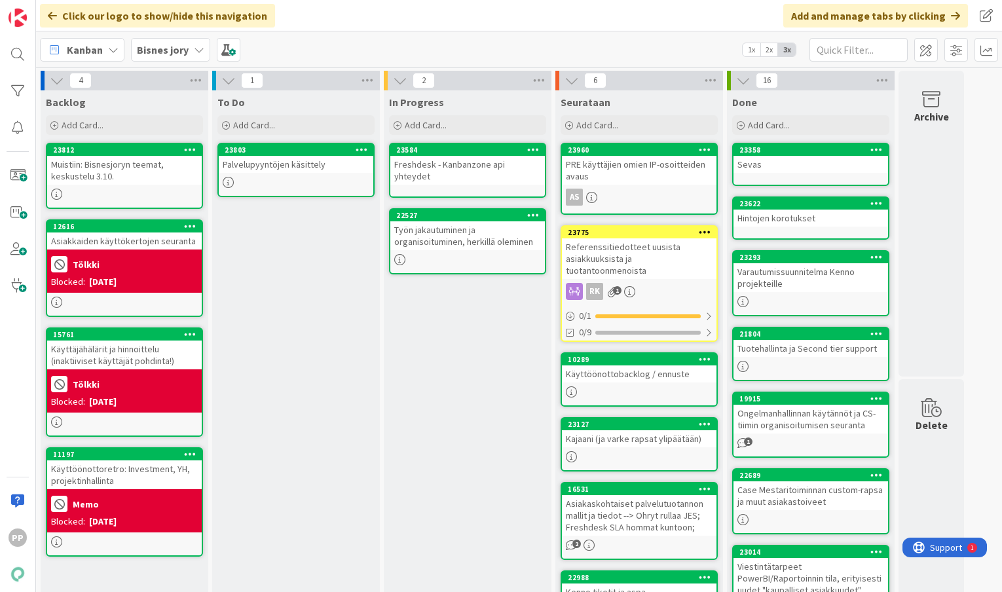
click at [482, 337] on div "In Progress Add Card... 23584 Freshdesk - Kanbanzone api yhteydet 22527 Työn ja…" at bounding box center [468, 521] width 168 height 862
click at [336, 307] on div "To Do Add Card... 23803 Palvelupyyntöjen käsittely" at bounding box center [296, 521] width 168 height 862
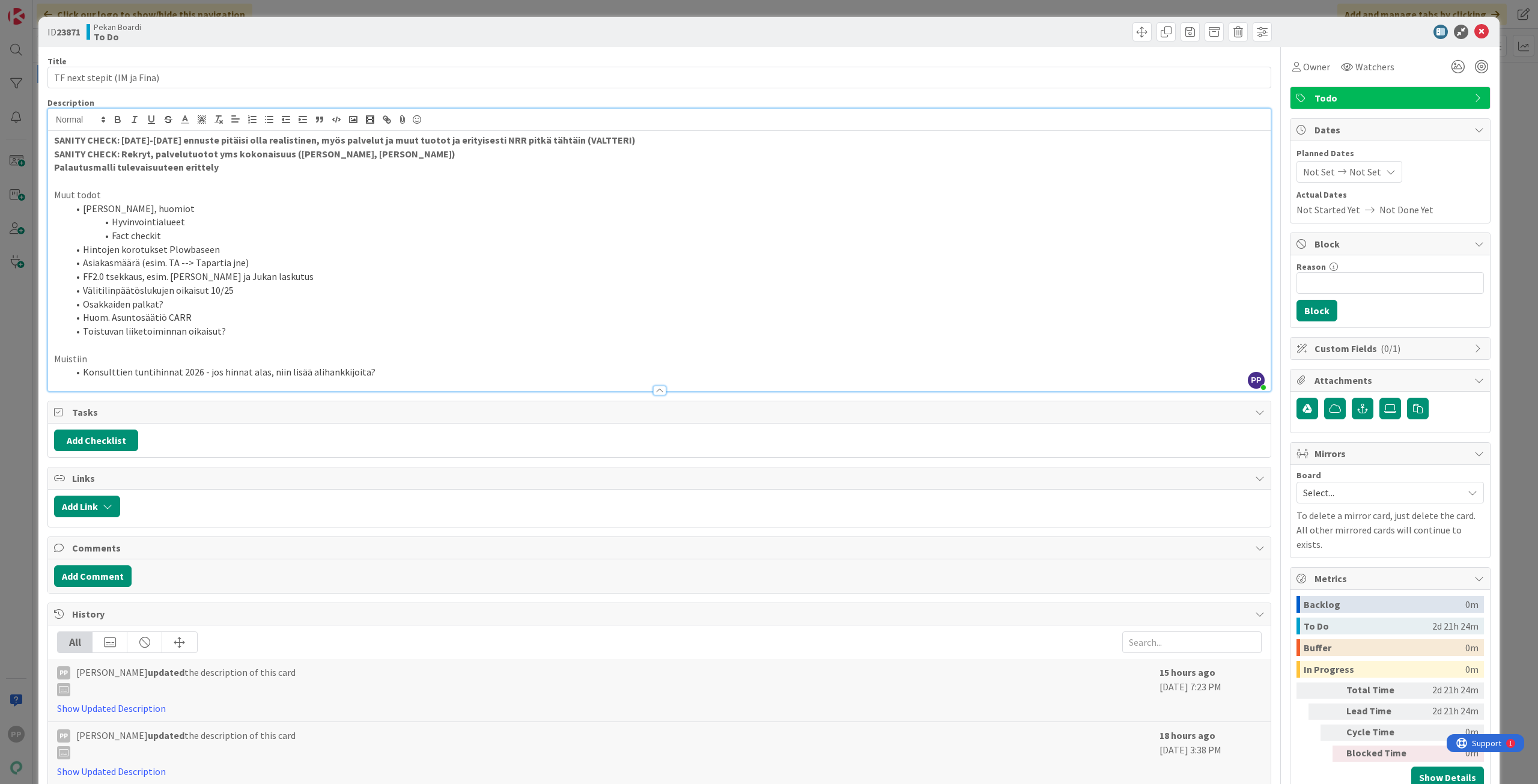
click at [197, 325] on li "Toistuvan liiketoiminnan oikaisut?" at bounding box center [667, 331] width 1196 height 14
click at [213, 376] on li "Konsulttien tuntihinnat 2026 - jos hinnat alas, niin lisää alihankkijoita?" at bounding box center [667, 371] width 1196 height 14
click at [216, 373] on li "Konsulttien tuntihinnat 2026 - jos hinnat alas, niin lisää alihankkijoita?" at bounding box center [667, 371] width 1196 height 14
click at [254, 171] on p "Palautusmalli tulevaisuuteen erittely" at bounding box center [659, 167] width 1211 height 14
drag, startPoint x: 293, startPoint y: 168, endPoint x: 38, endPoint y: 163, distance: 255.0
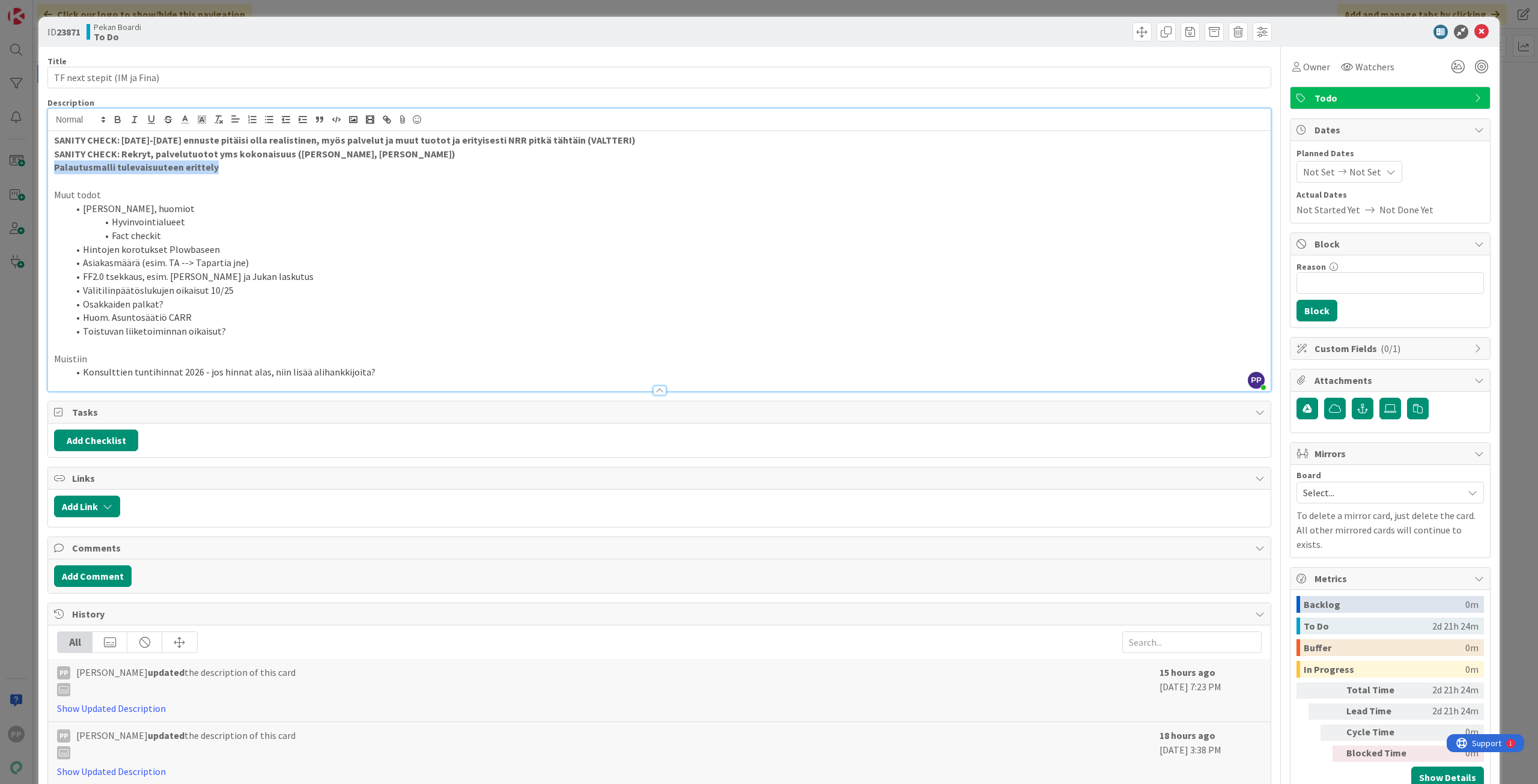
click at [39, 163] on div "ID 23871 Pekan Boardi To Do Title 27 / 128 TF next stepit (IM ja Fina) Descript…" at bounding box center [769, 513] width 1461 height 993
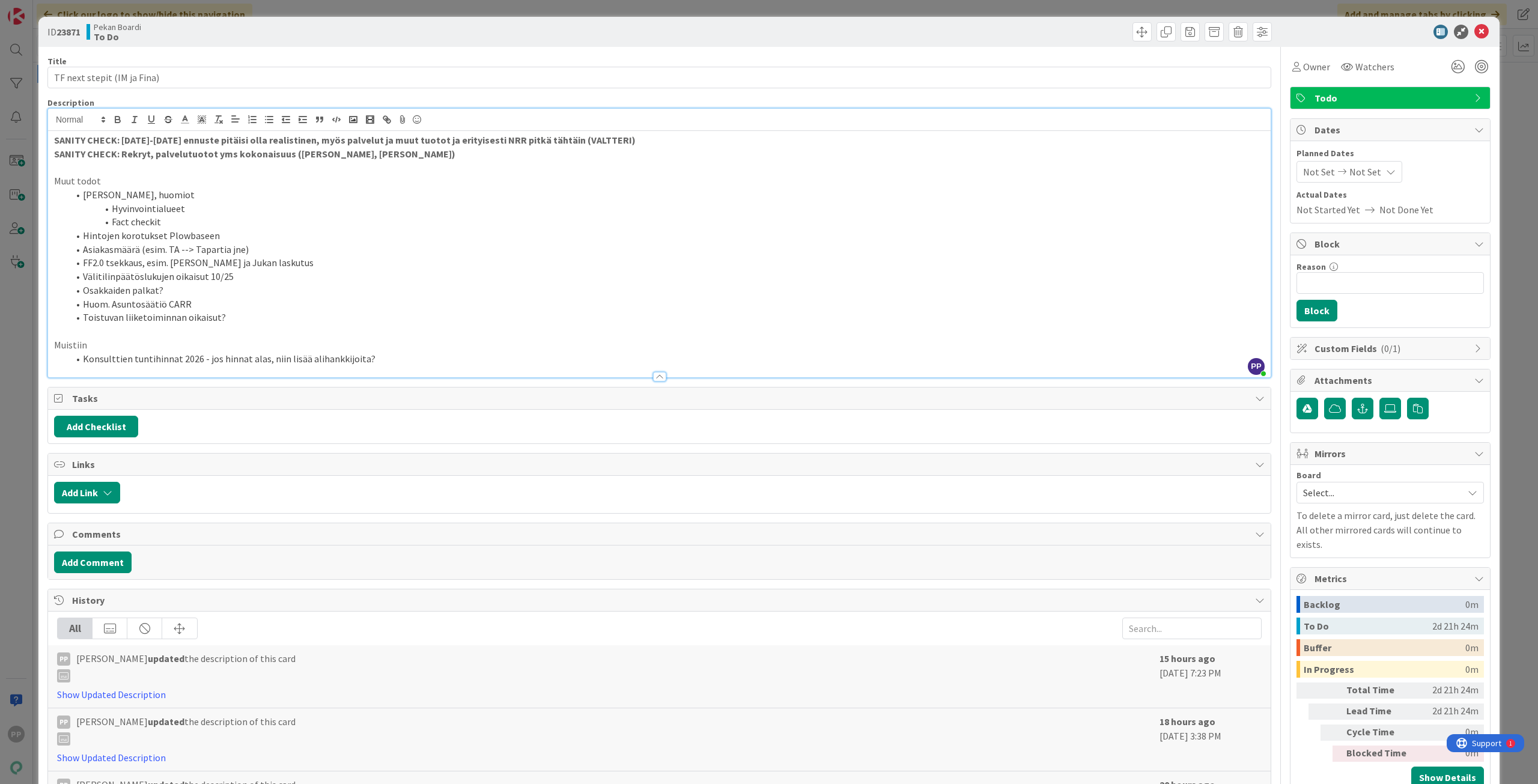
click at [282, 221] on li "Fact checkit" at bounding box center [667, 221] width 1196 height 14
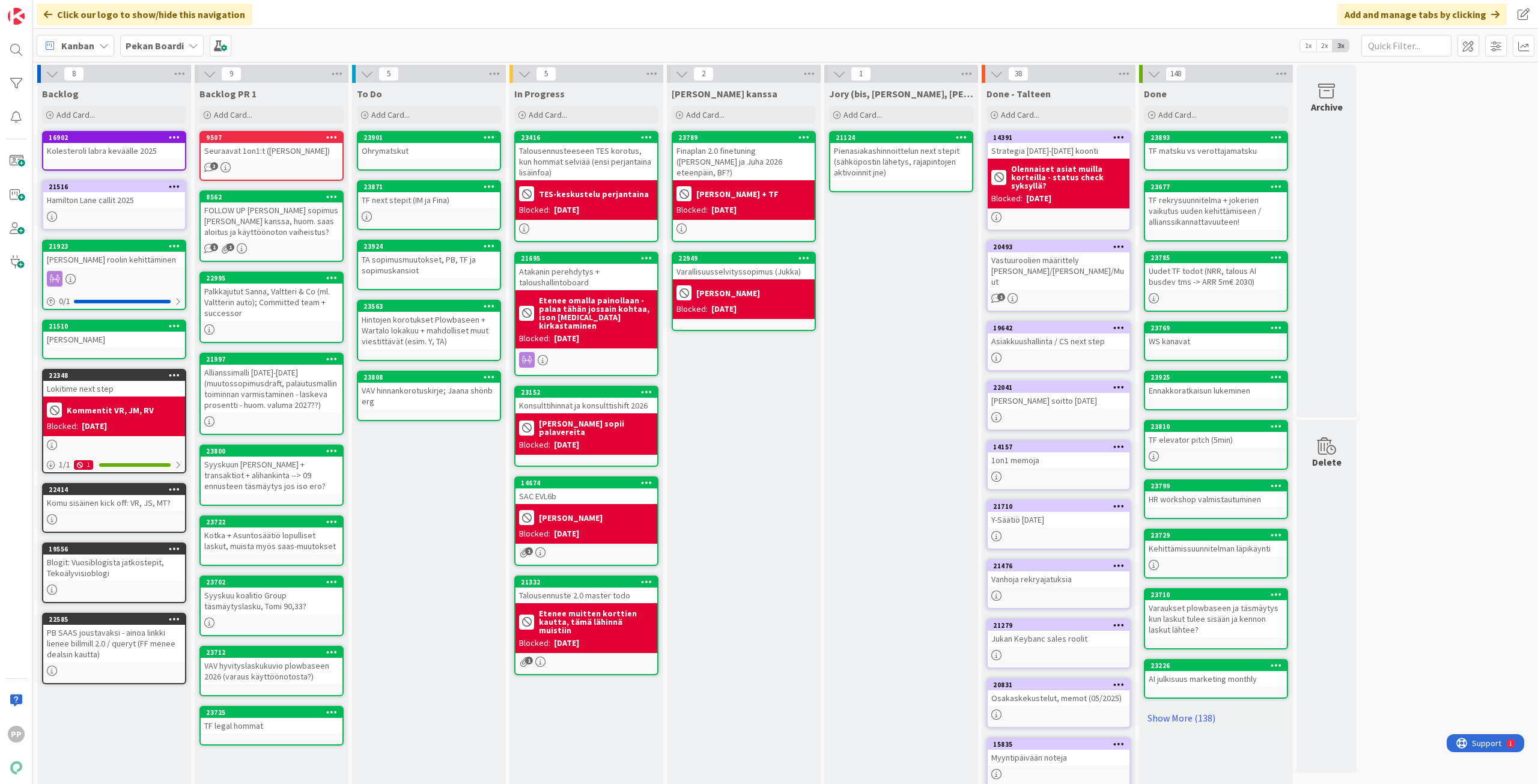
click at [481, 542] on div "To Do Add Card... 23901 Ohrymatskut 23871 TF next stepit (IM ja Fina) 23924 TA …" at bounding box center [429, 454] width 154 height 743
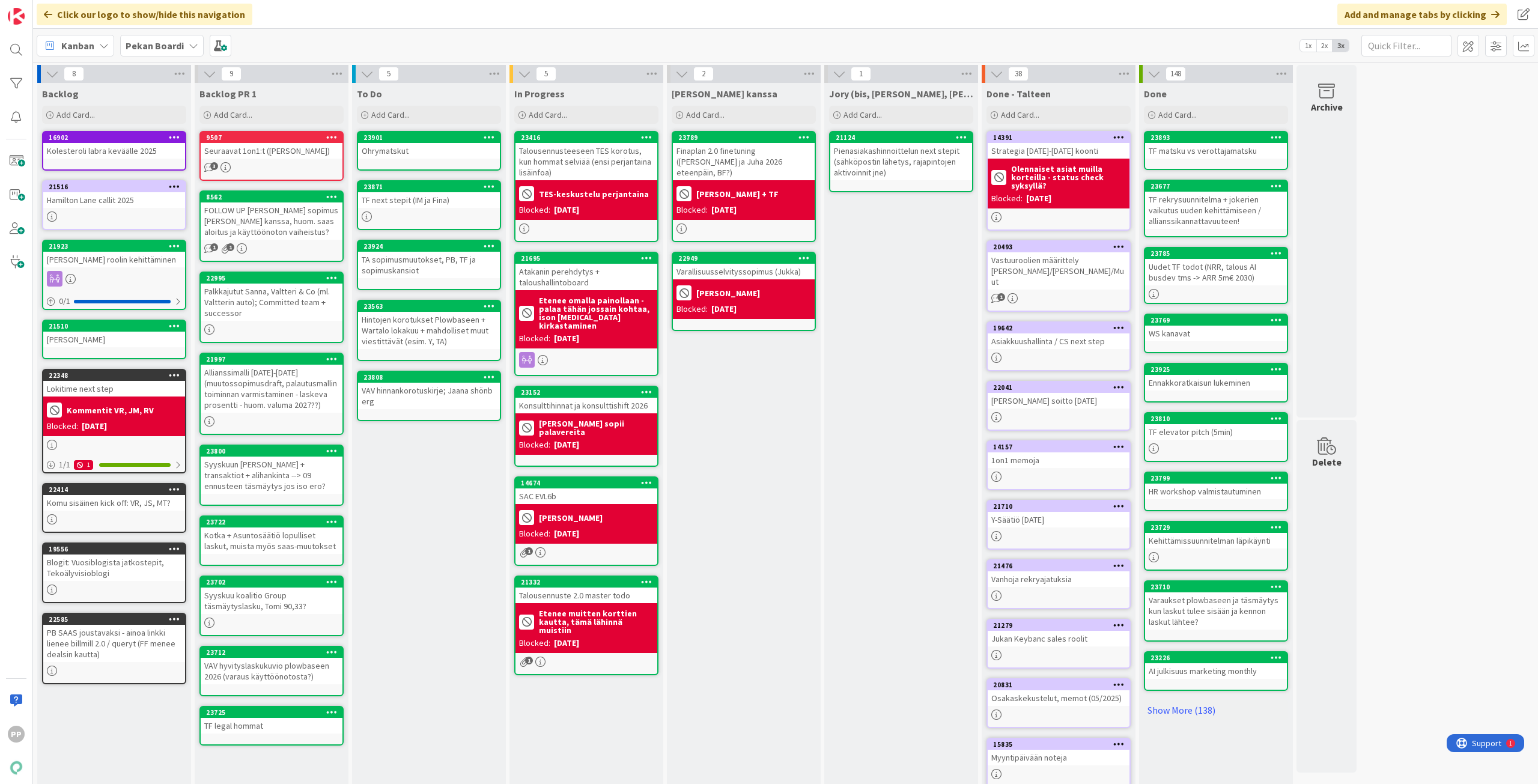
click at [724, 400] on div "[PERSON_NAME] kanssa Add Card... 23789 Finaplan 2.0 finetuning ([PERSON_NAME] j…" at bounding box center [744, 454] width 154 height 743
click at [393, 575] on div "To Do Add Card... 23901 Ohrymatskut 23871 TF next stepit (IM ja Fina) 23924 TA …" at bounding box center [429, 454] width 154 height 743
click at [422, 514] on div "To Do Add Card... 23901 Ohrymatskut 23871 TF next stepit (IM ja Fina) 23924 TA …" at bounding box center [429, 454] width 154 height 743
click at [464, 525] on div "To Do Add Card... 23901 Ohrymatskut 23871 TF next stepit (IM ja Fina) 23924 TA …" at bounding box center [429, 454] width 154 height 743
click at [782, 436] on div "[PERSON_NAME] kanssa Add Card... 23789 Finaplan 2.0 finetuning ([PERSON_NAME] j…" at bounding box center [744, 454] width 154 height 743
